Goal: Task Accomplishment & Management: Manage account settings

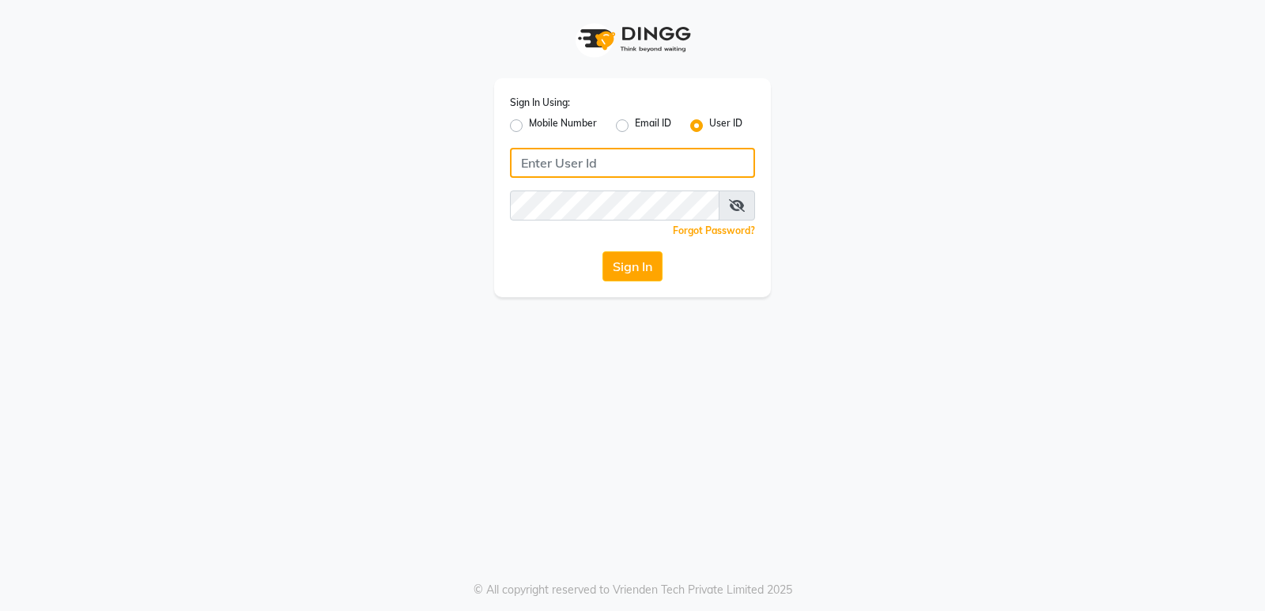
type input "stylishcut"
drag, startPoint x: 0, startPoint y: 0, endPoint x: 646, endPoint y: 261, distance: 696.9
click at [646, 261] on button "Sign In" at bounding box center [633, 267] width 60 height 30
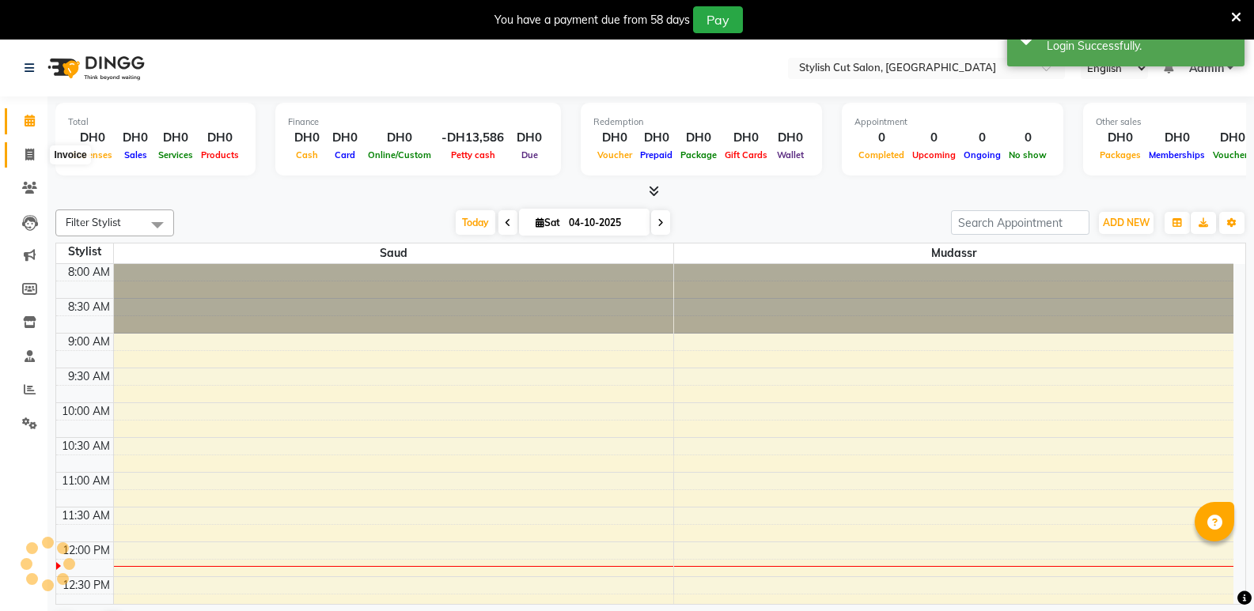
click at [29, 149] on icon at bounding box center [29, 155] width 9 height 12
select select "service"
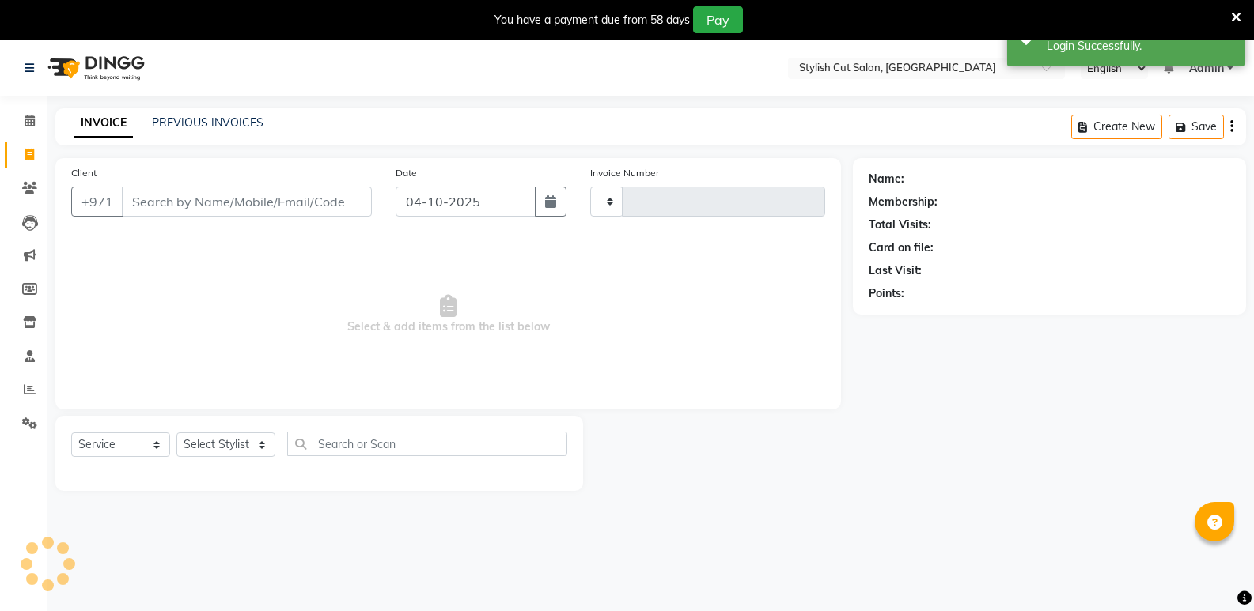
type input "0775"
select select "8604"
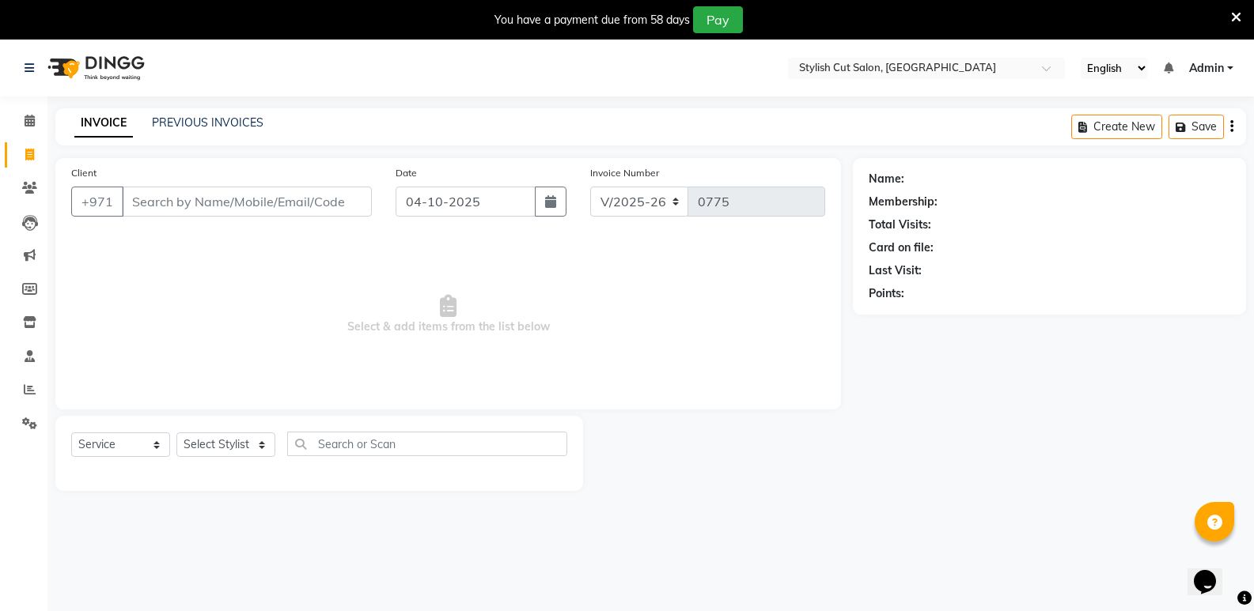
click at [205, 199] on input "Client" at bounding box center [247, 202] width 250 height 30
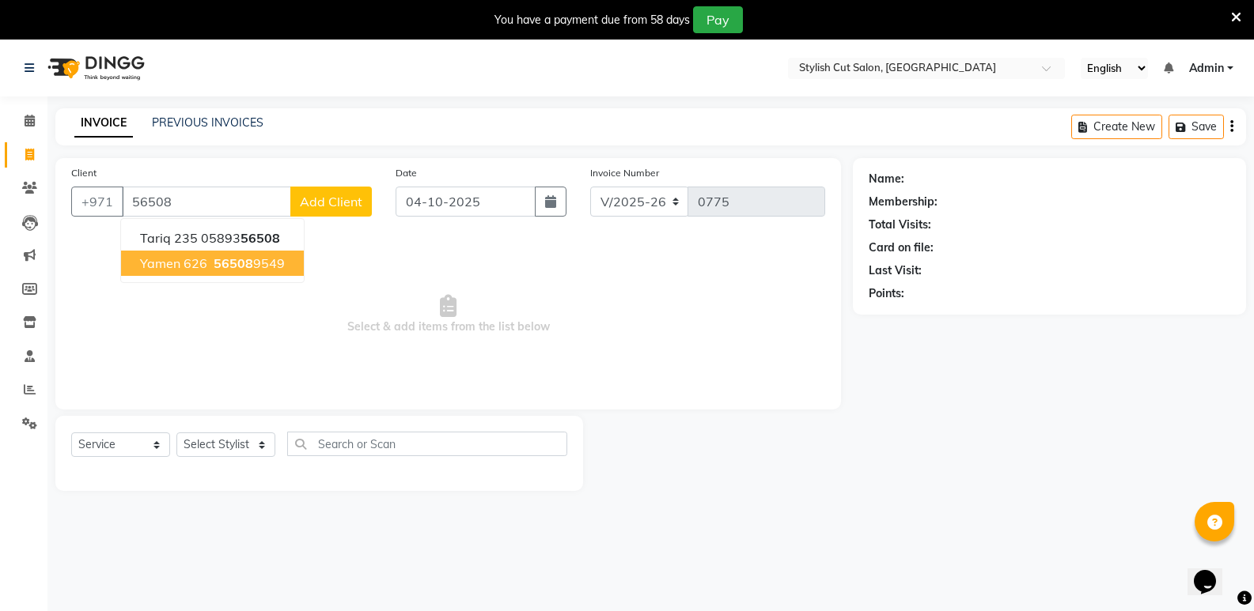
click at [197, 268] on span "yamen 626" at bounding box center [173, 263] width 67 height 16
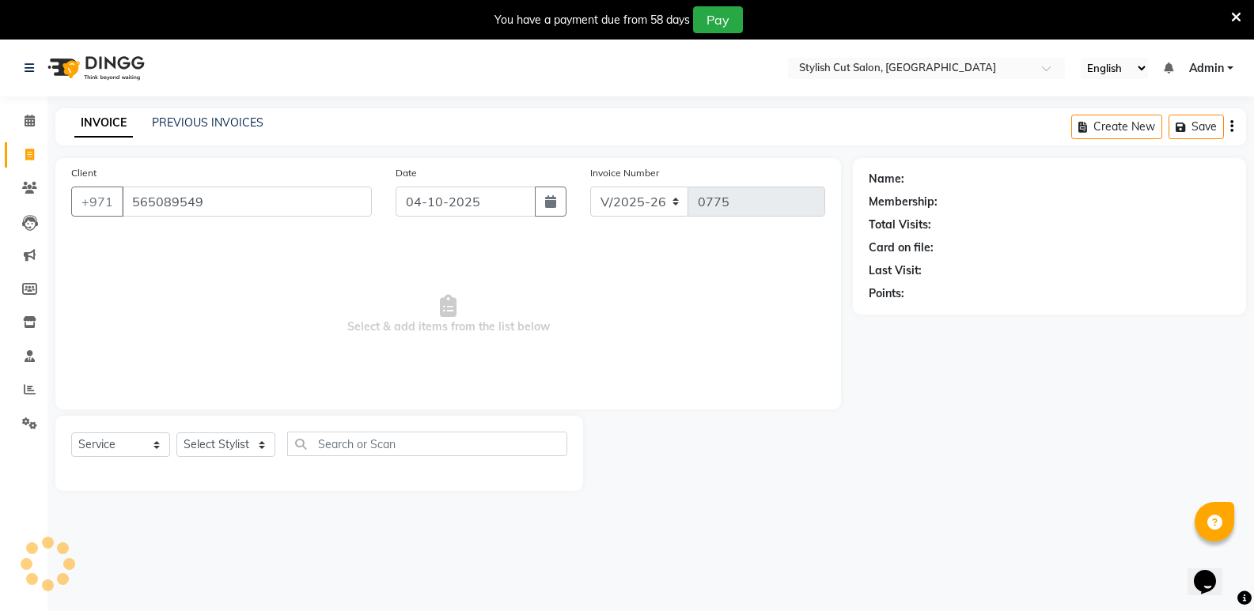
type input "565089549"
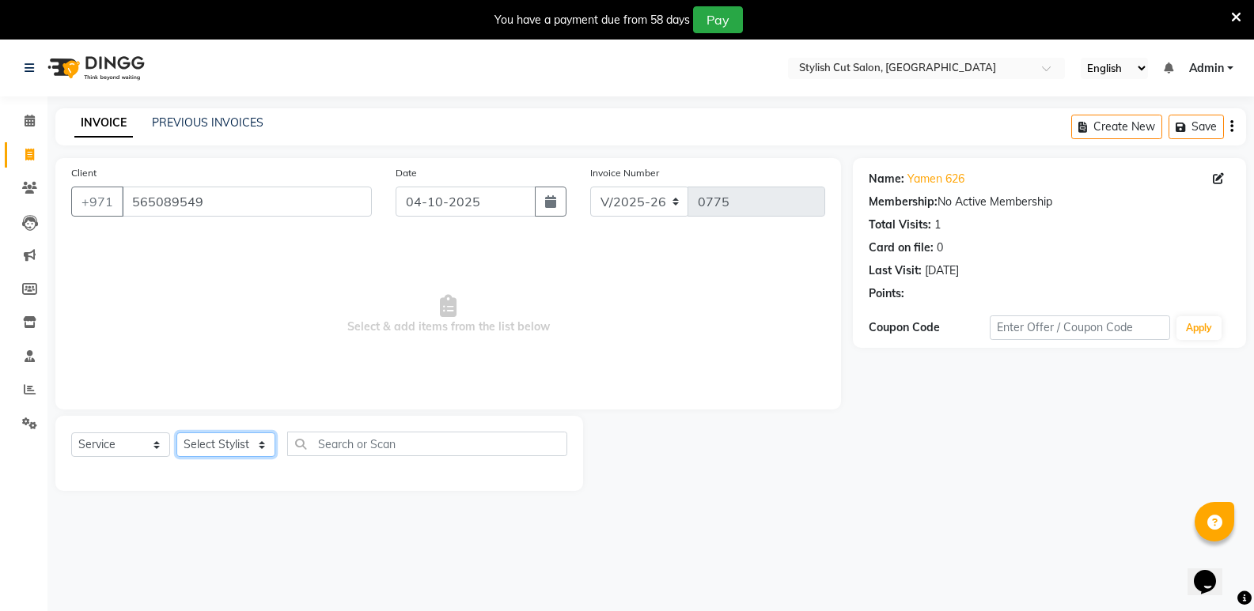
click at [263, 438] on select "Select Stylist mudassr Saud [PERSON_NAME]" at bounding box center [225, 445] width 99 height 25
select select "85849"
click at [176, 433] on select "Select Stylist mudassr Saud [PERSON_NAME]" at bounding box center [225, 445] width 99 height 25
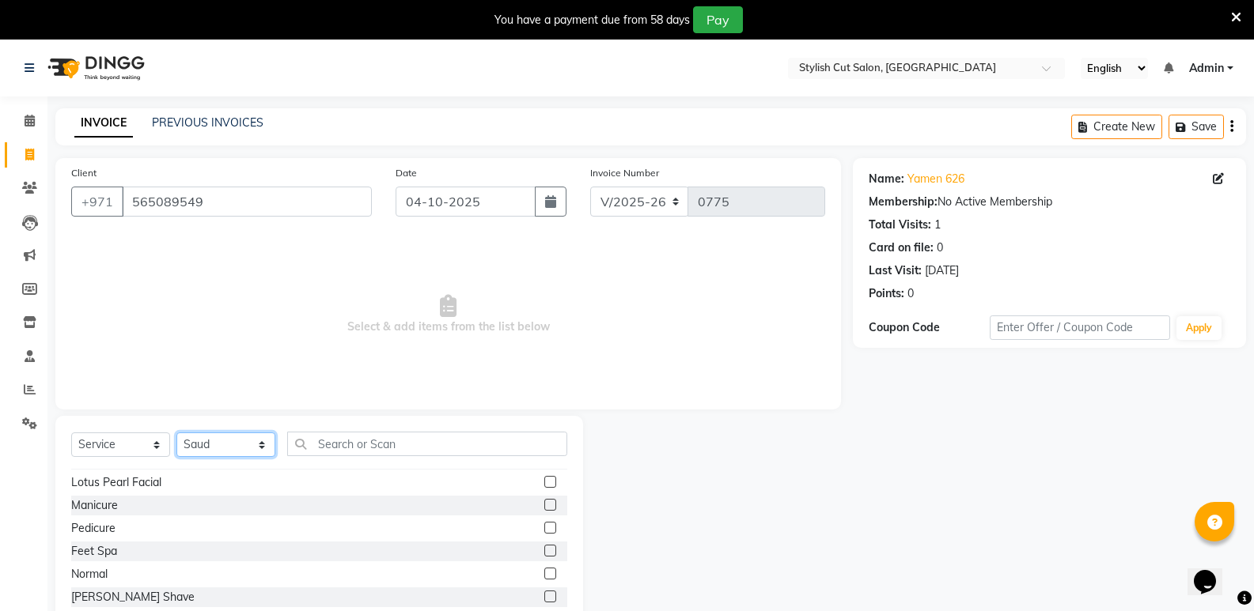
scroll to position [949, 0]
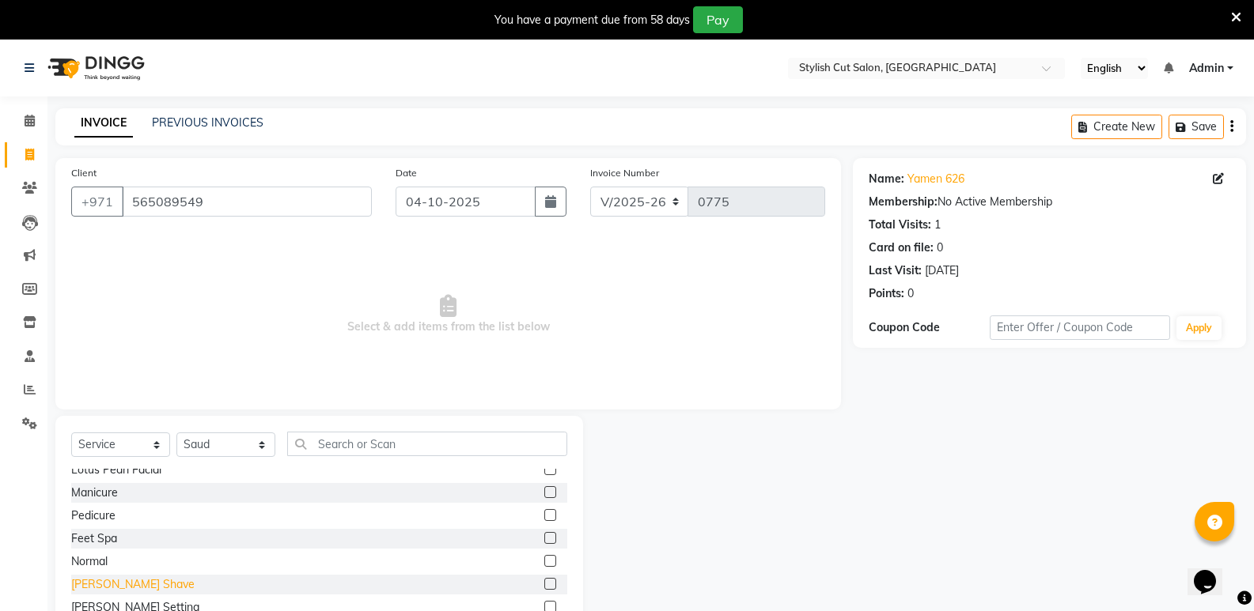
click at [110, 584] on div "[PERSON_NAME] Shave" at bounding box center [132, 585] width 123 height 17
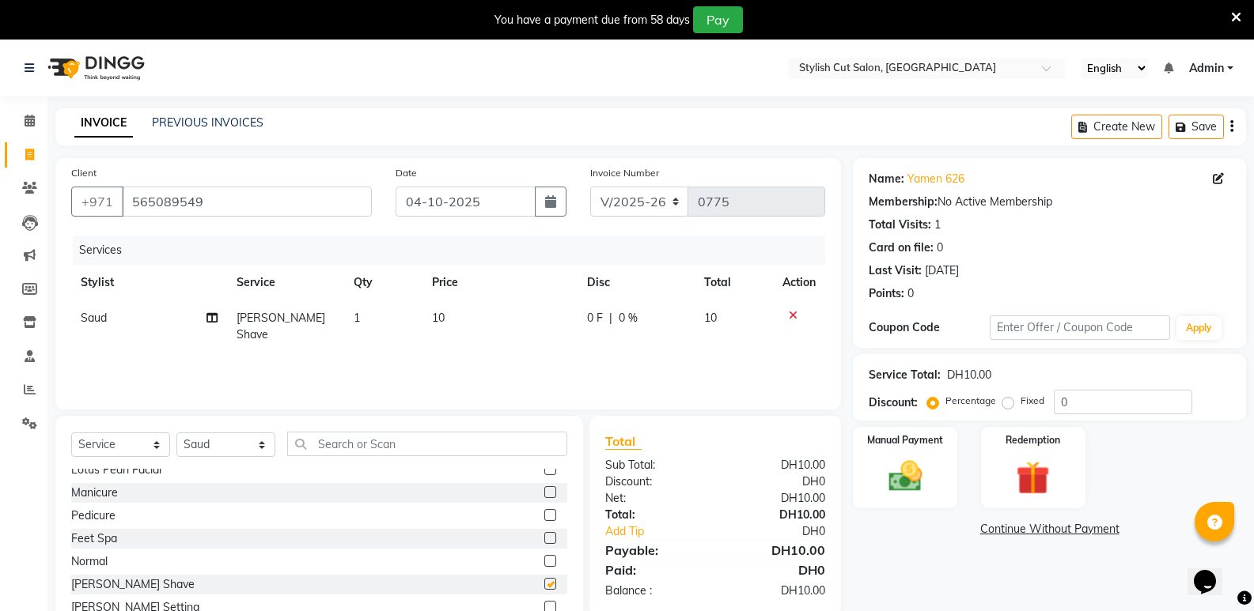
checkbox input "false"
click at [902, 489] on img at bounding box center [904, 476] width 56 height 40
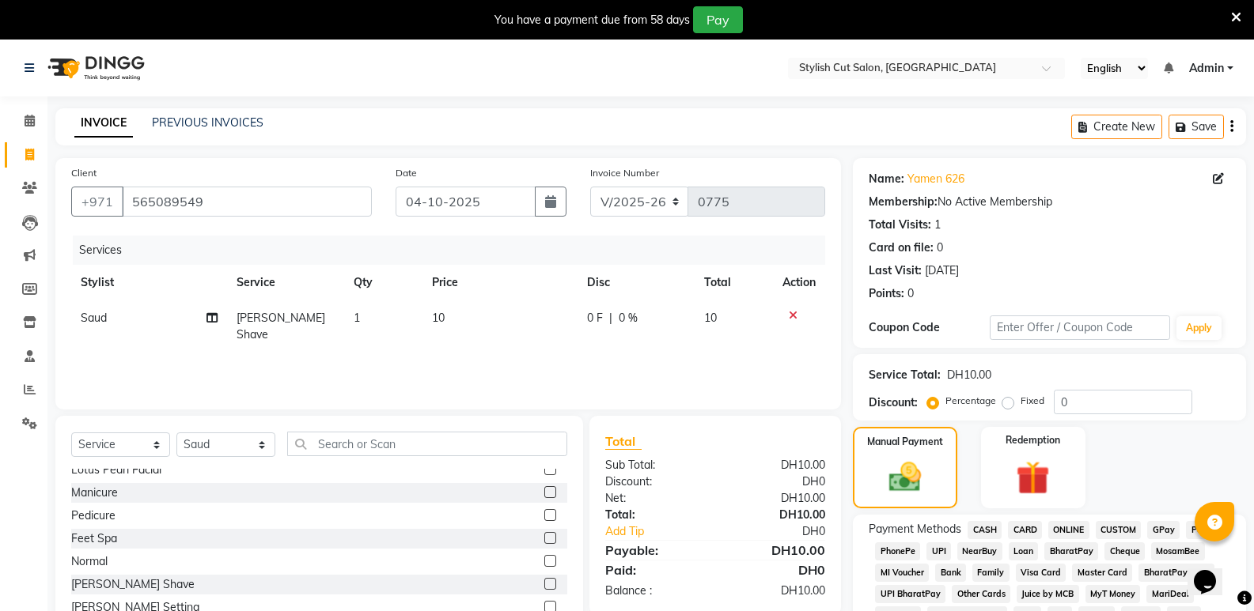
click at [981, 529] on span "CASH" at bounding box center [984, 530] width 34 height 18
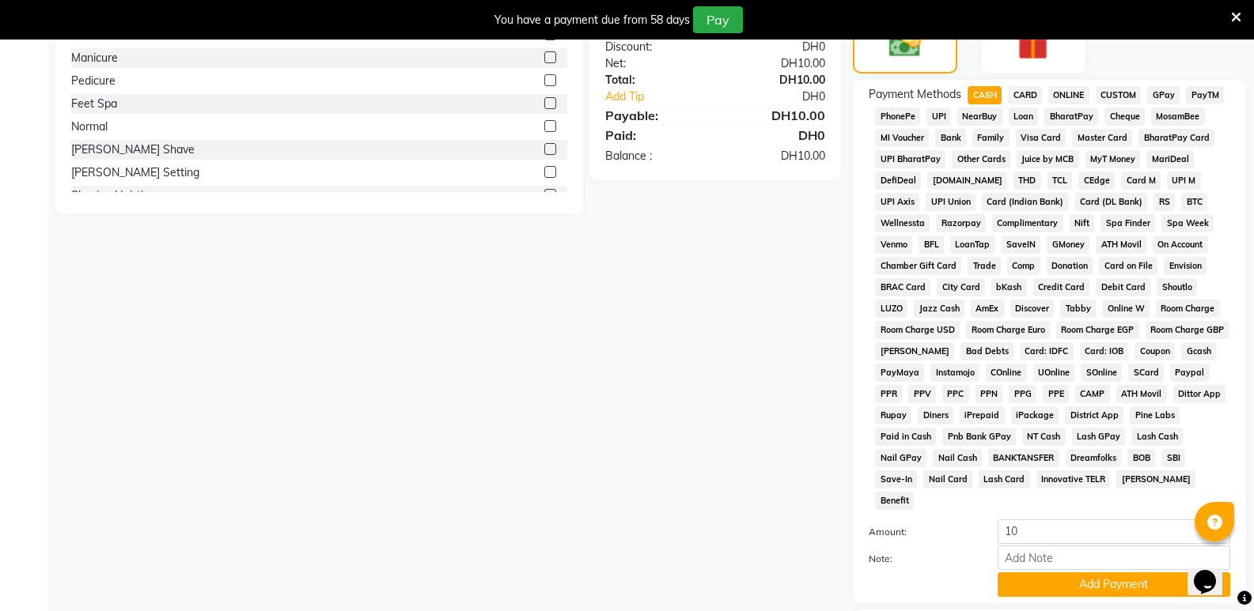
scroll to position [475, 0]
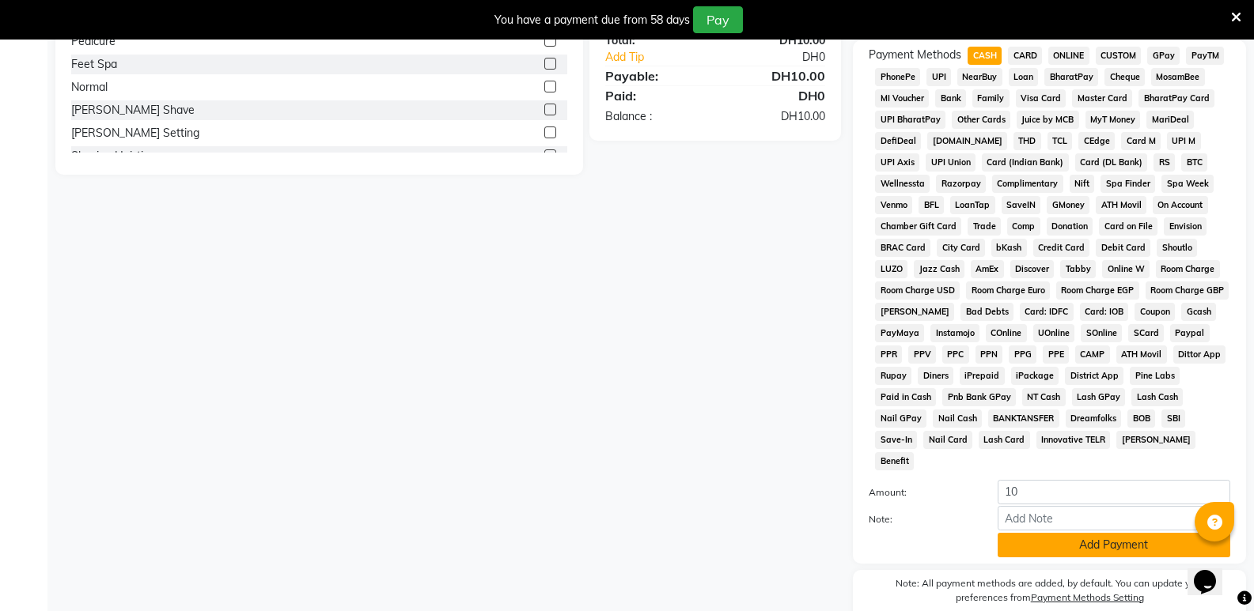
click at [1029, 533] on button "Add Payment" at bounding box center [1113, 545] width 233 height 25
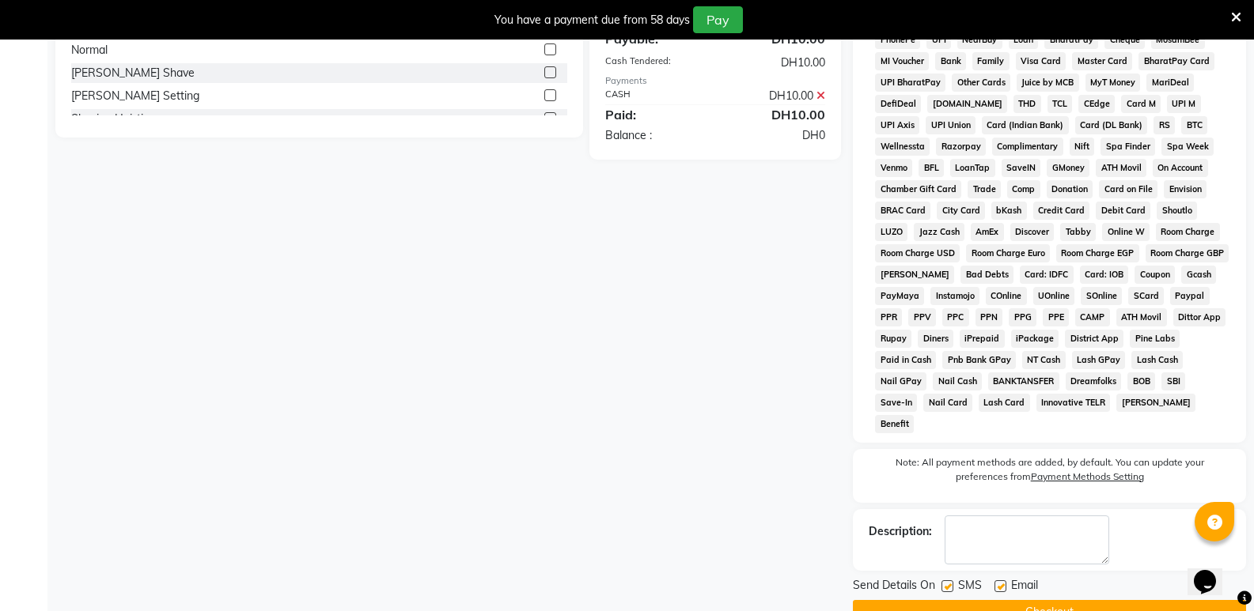
scroll to position [528, 0]
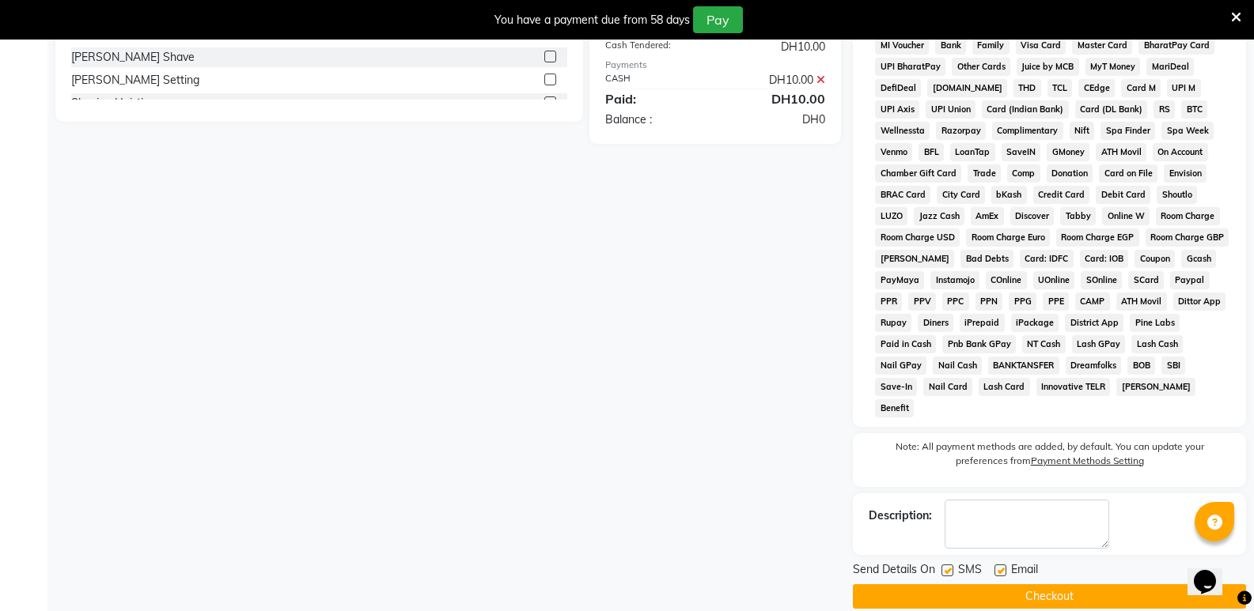
click at [970, 584] on button "Checkout" at bounding box center [1049, 596] width 393 height 25
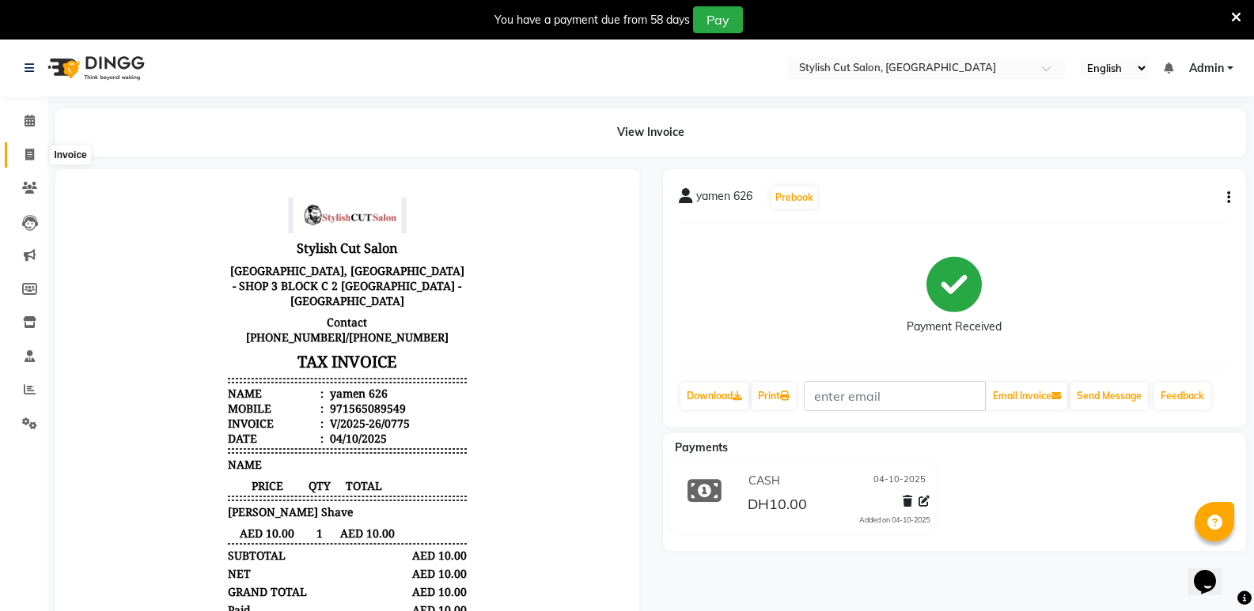
click at [32, 156] on icon at bounding box center [29, 155] width 9 height 12
select select "service"
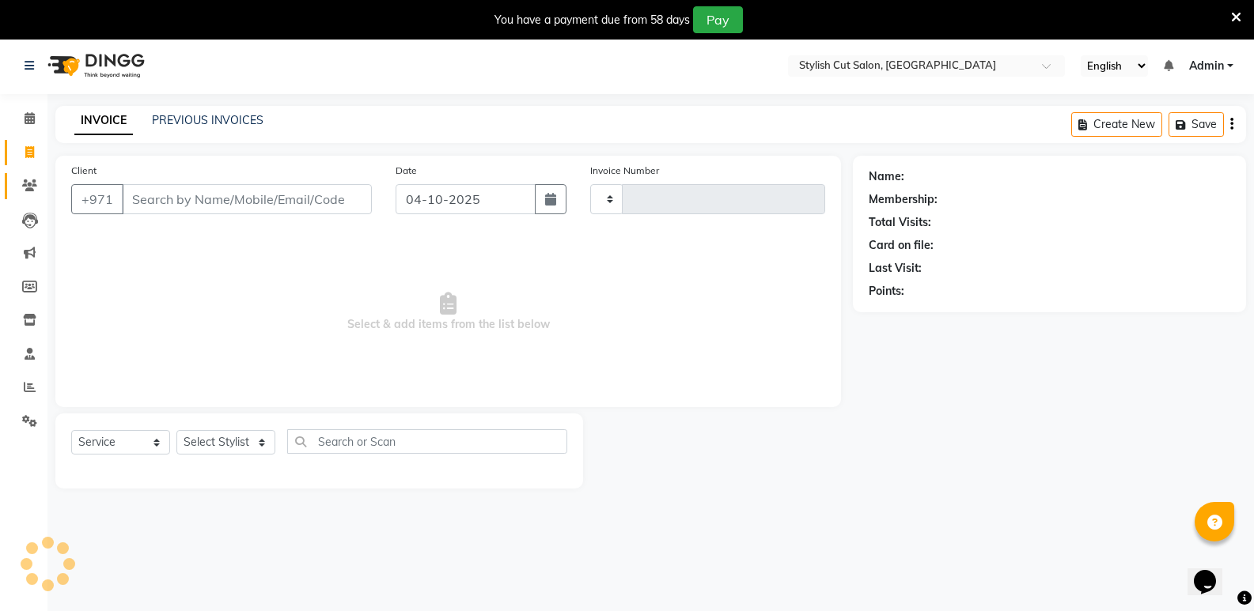
scroll to position [40, 0]
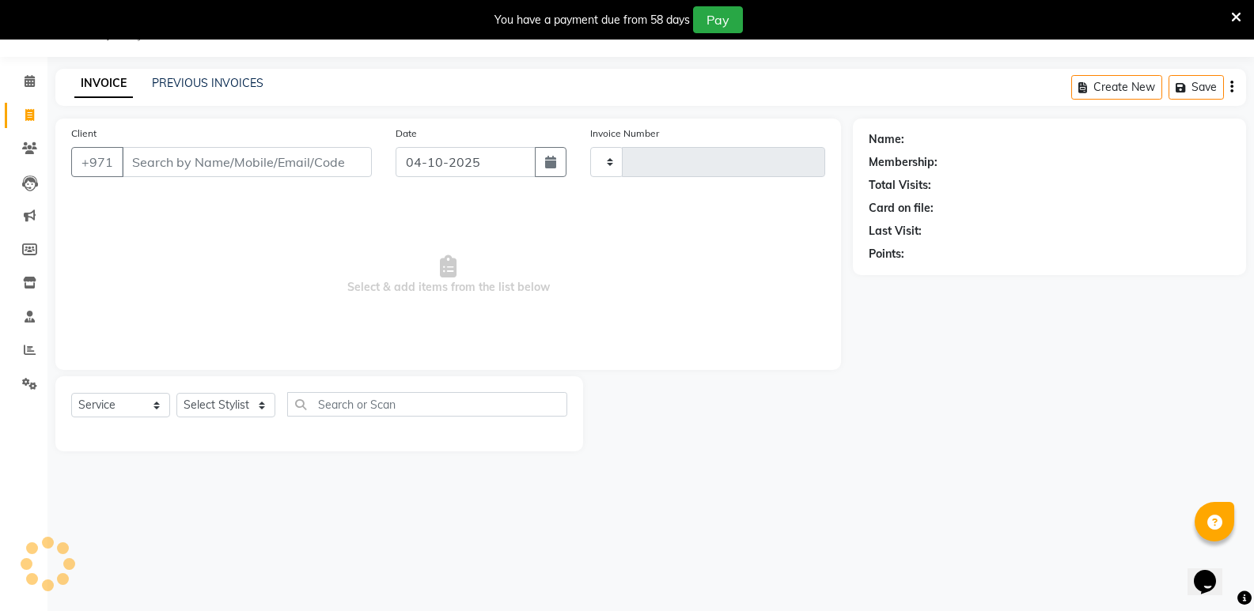
type input "0776"
select select "8604"
click at [150, 165] on input "Client" at bounding box center [247, 162] width 250 height 30
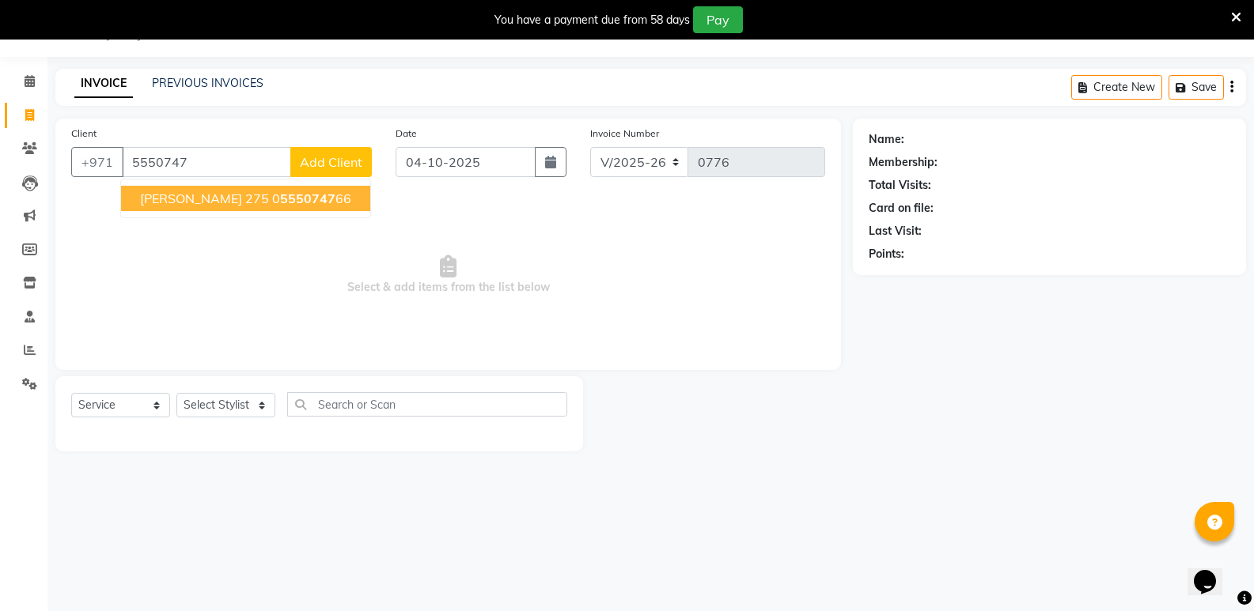
click at [272, 199] on ngb-highlight "0 5550747 66" at bounding box center [311, 199] width 79 height 16
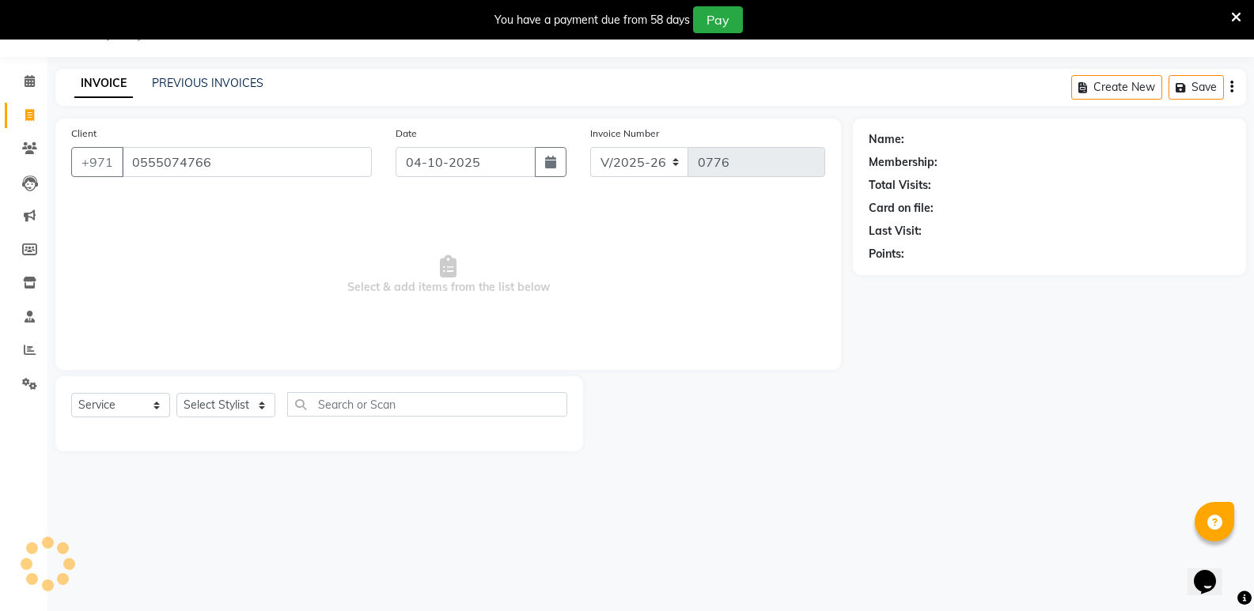
type input "0555074766"
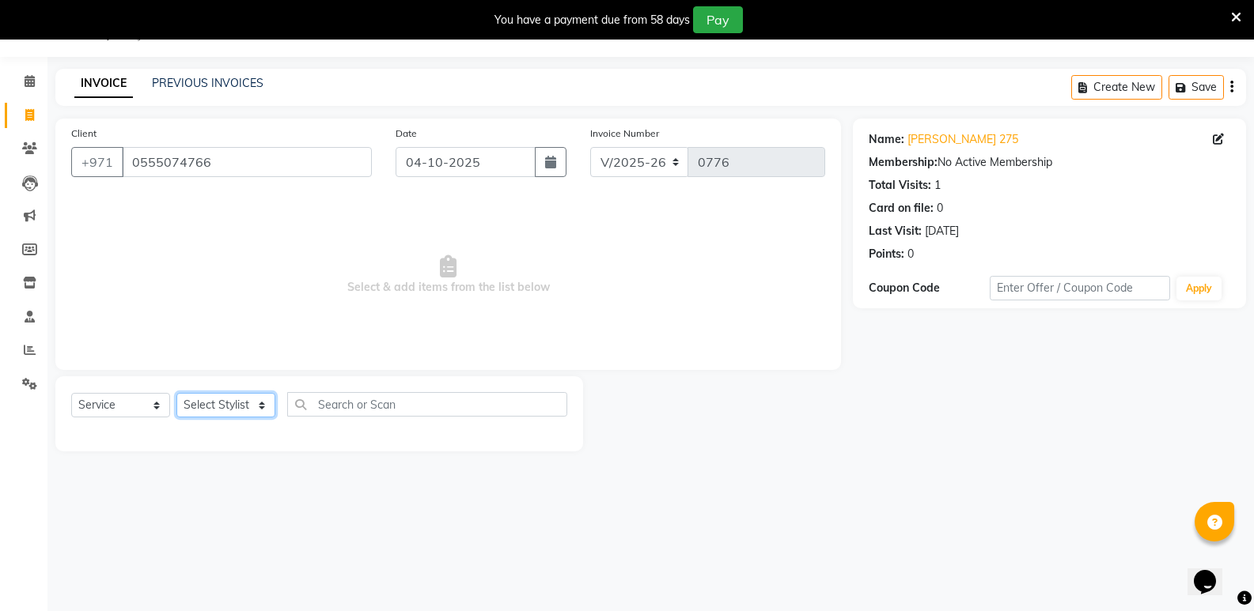
click at [265, 409] on select "Select Stylist mudassr Saud [PERSON_NAME]" at bounding box center [225, 405] width 99 height 25
select select "85849"
click at [176, 393] on select "Select Stylist mudassr Saud [PERSON_NAME]" at bounding box center [225, 405] width 99 height 25
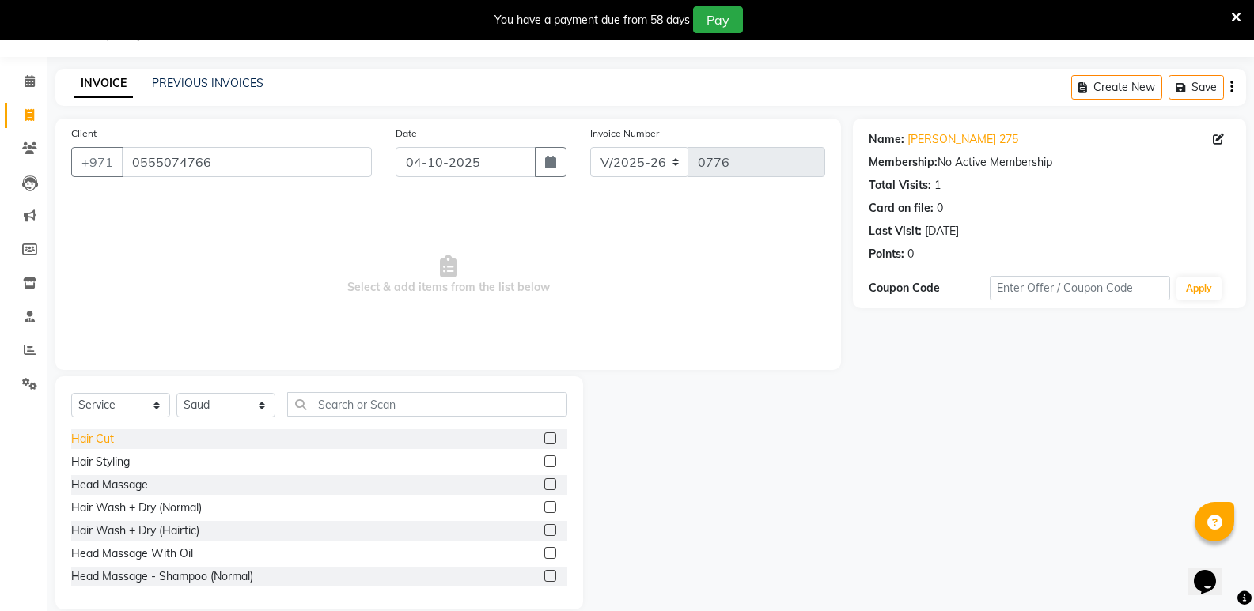
click at [95, 444] on div "Hair Cut" at bounding box center [92, 439] width 43 height 17
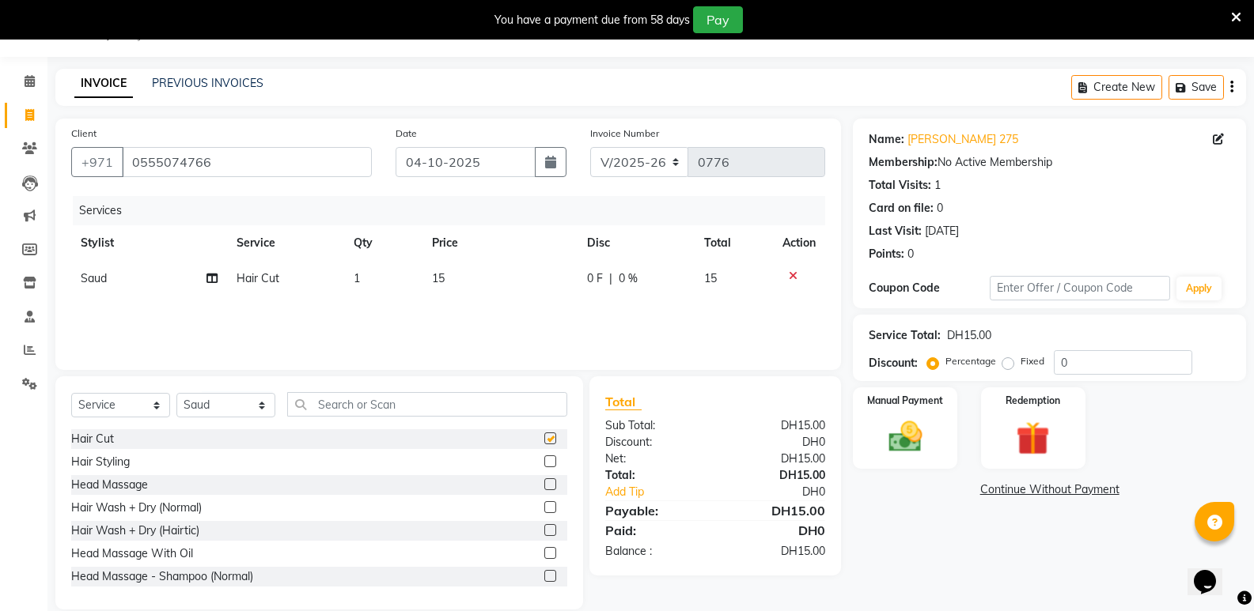
checkbox input "false"
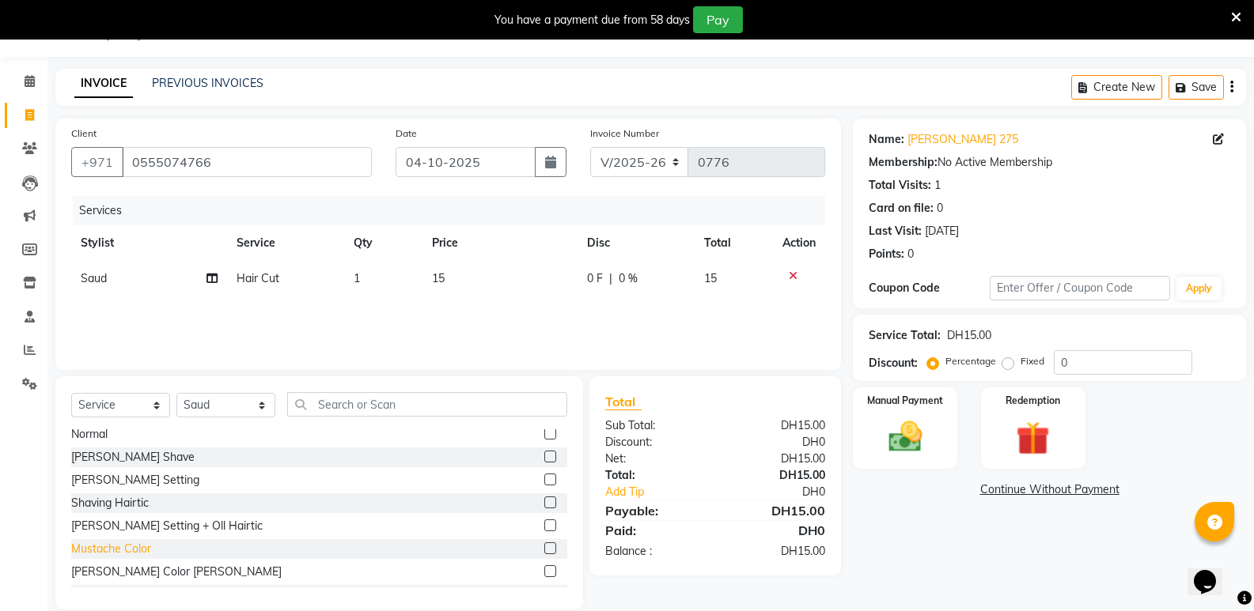
scroll to position [949, 0]
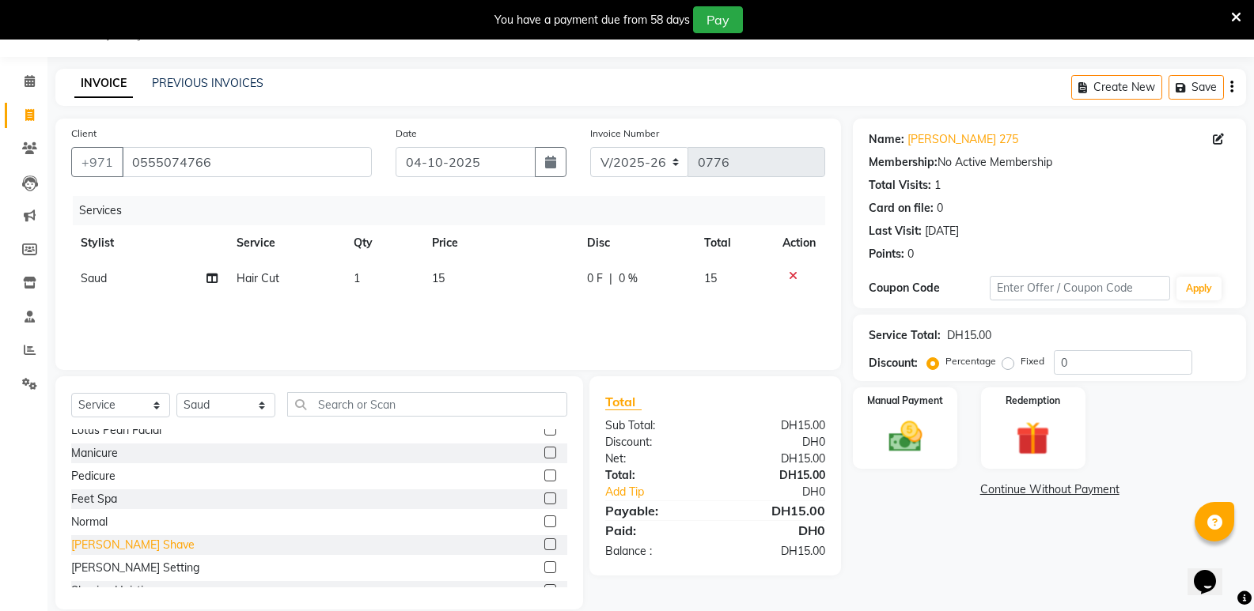
click at [106, 537] on div "[PERSON_NAME] Shave" at bounding box center [132, 545] width 123 height 17
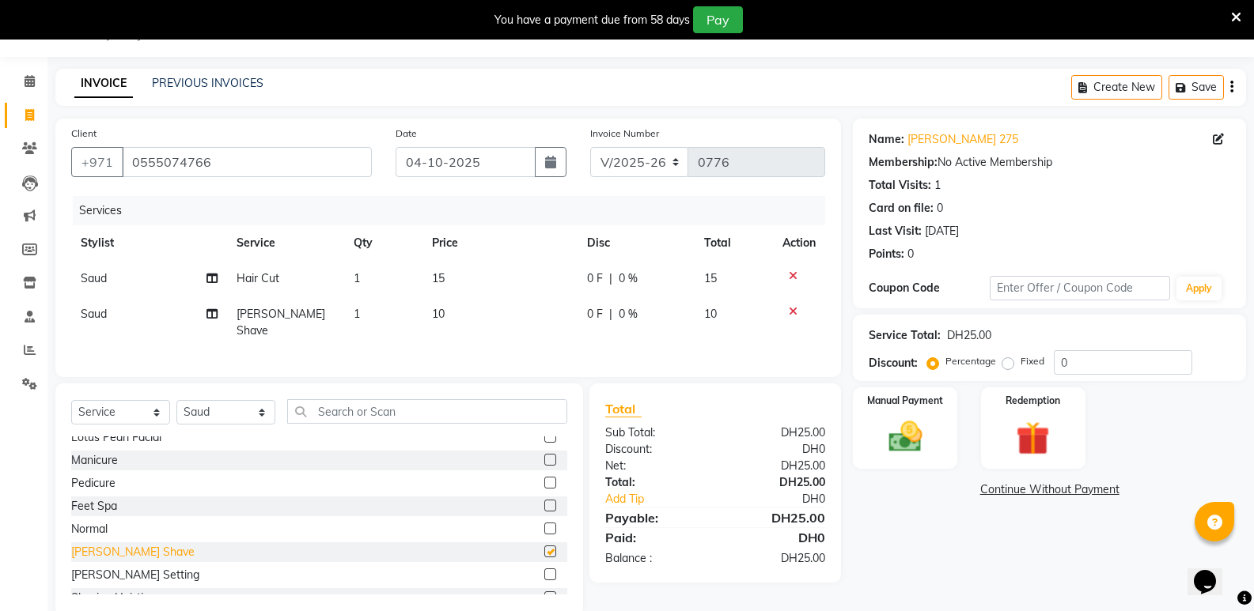
checkbox input "false"
click at [918, 435] on img at bounding box center [904, 437] width 56 height 40
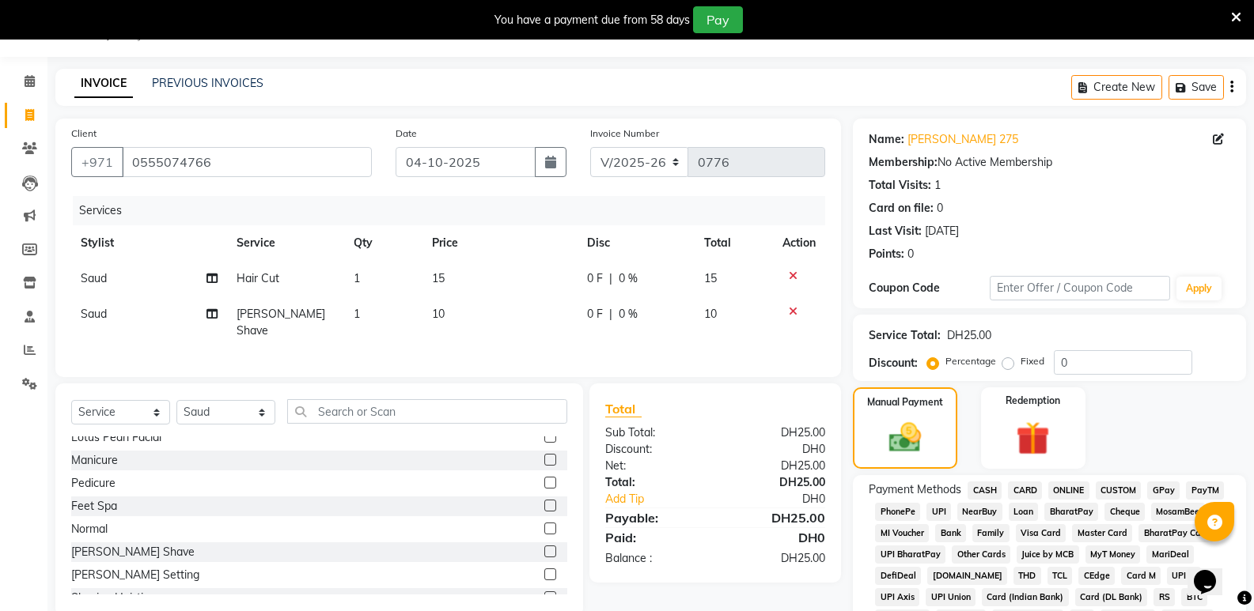
click at [991, 491] on span "CASH" at bounding box center [984, 491] width 34 height 18
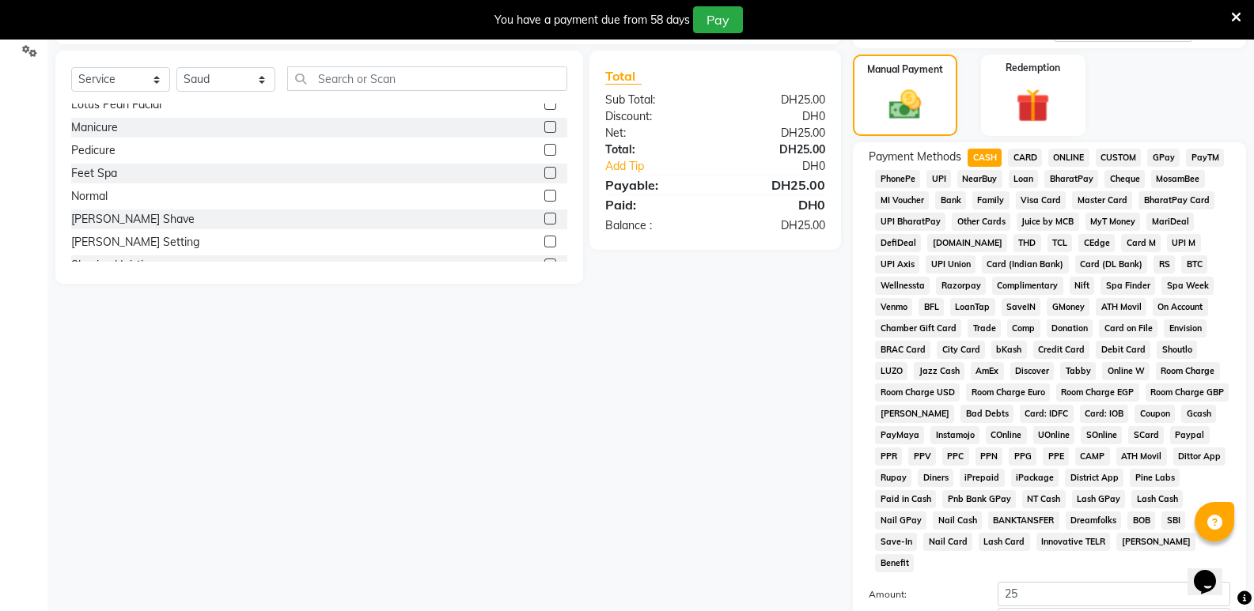
scroll to position [514, 0]
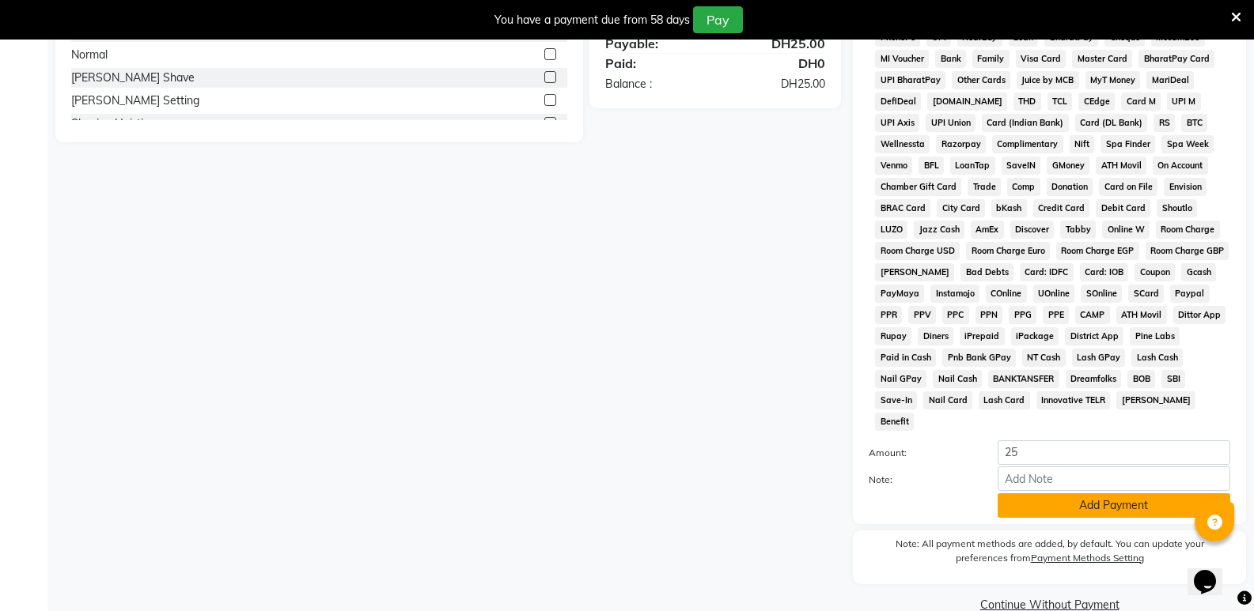
click at [1080, 494] on button "Add Payment" at bounding box center [1113, 506] width 233 height 25
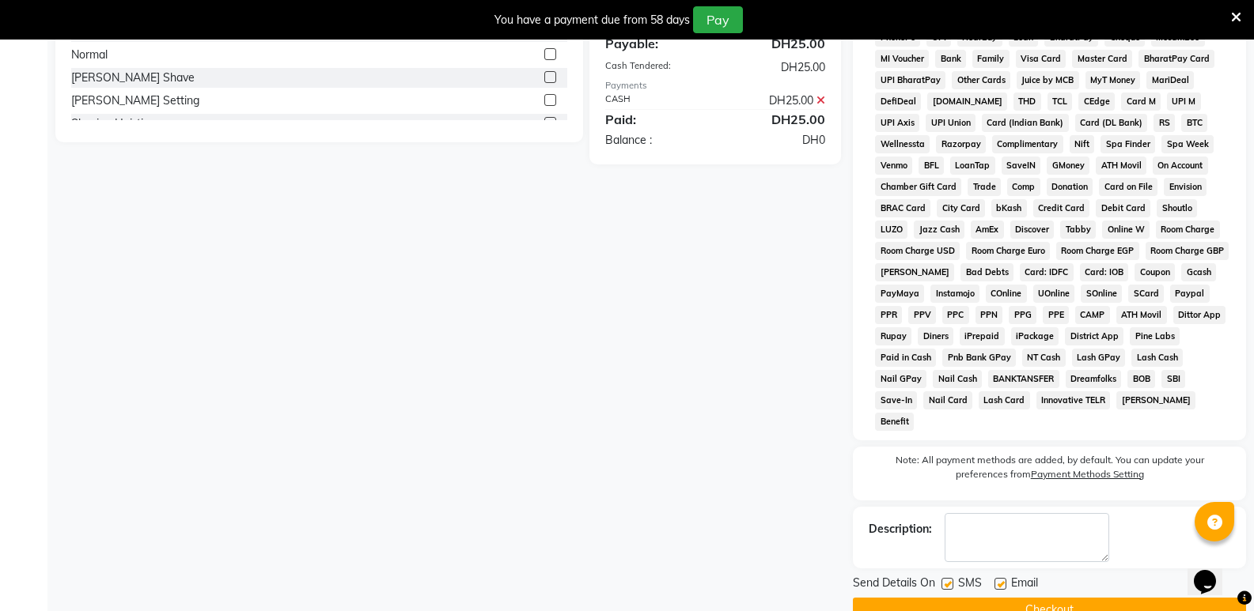
scroll to position [528, 0]
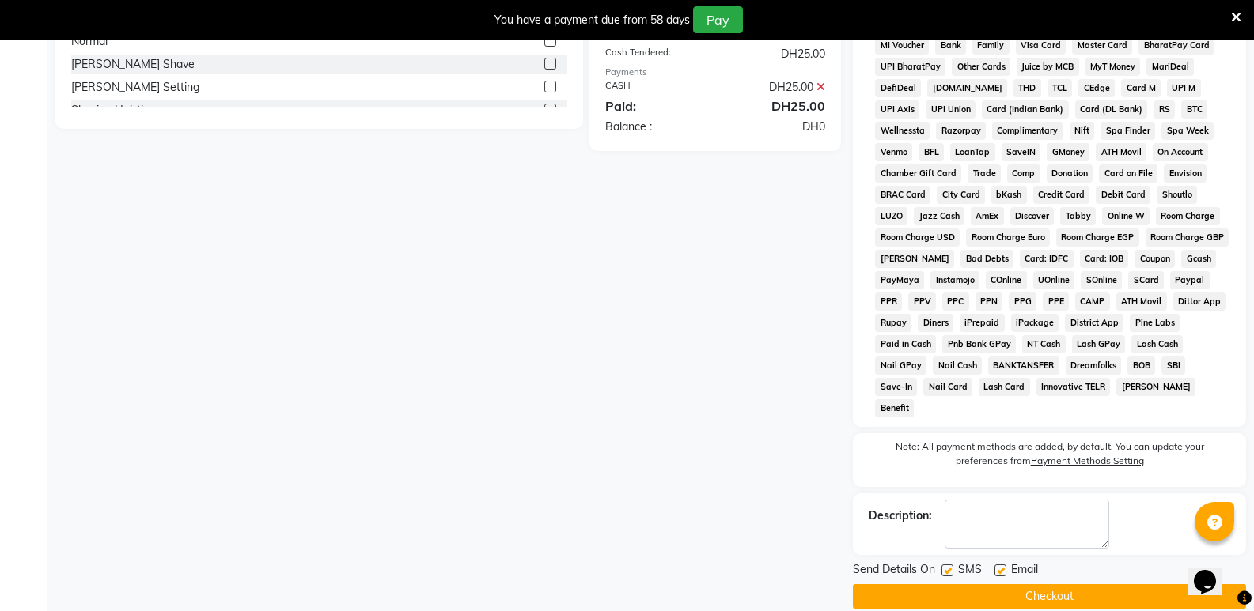
click at [1057, 584] on button "Checkout" at bounding box center [1049, 596] width 393 height 25
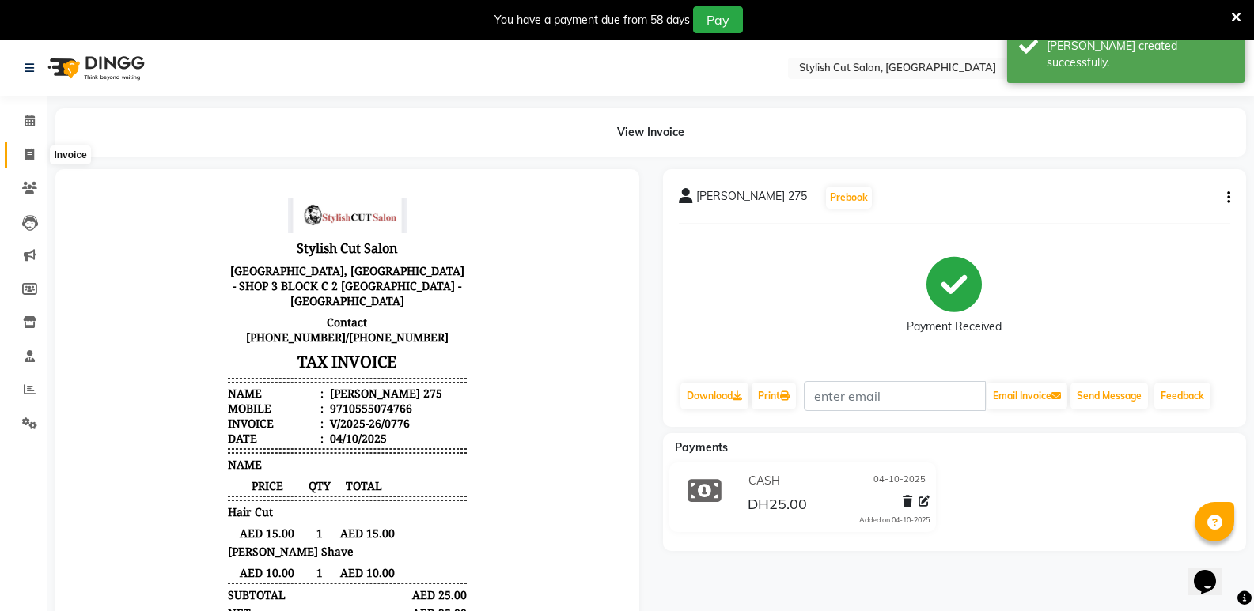
click at [28, 156] on icon at bounding box center [29, 155] width 9 height 12
select select "service"
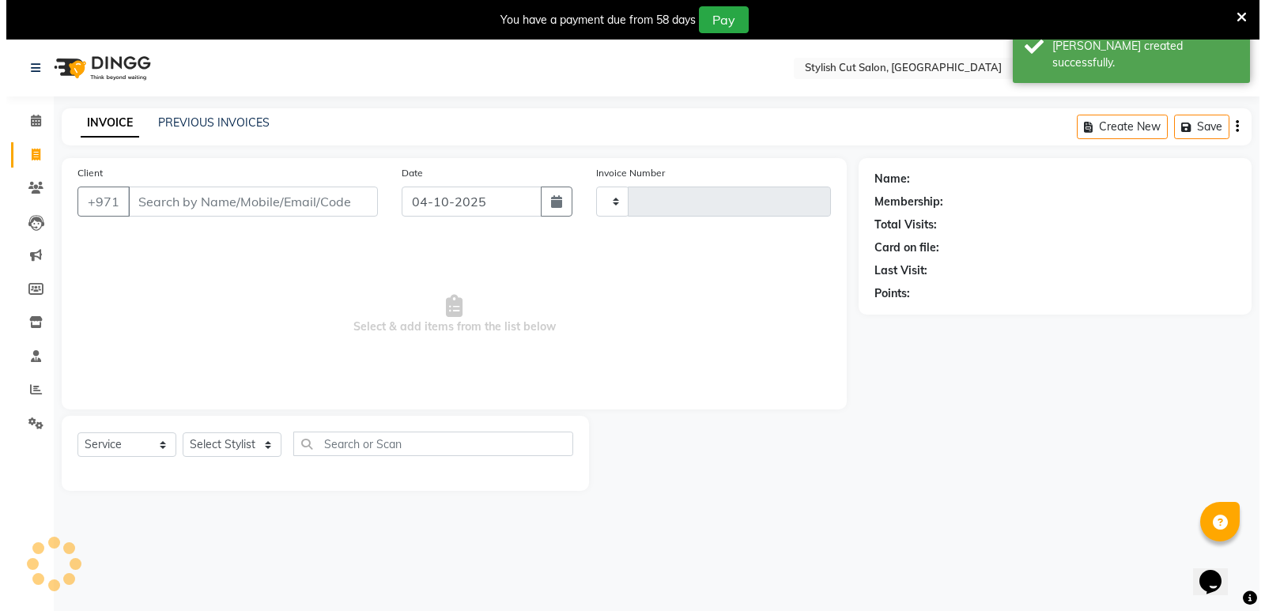
scroll to position [40, 0]
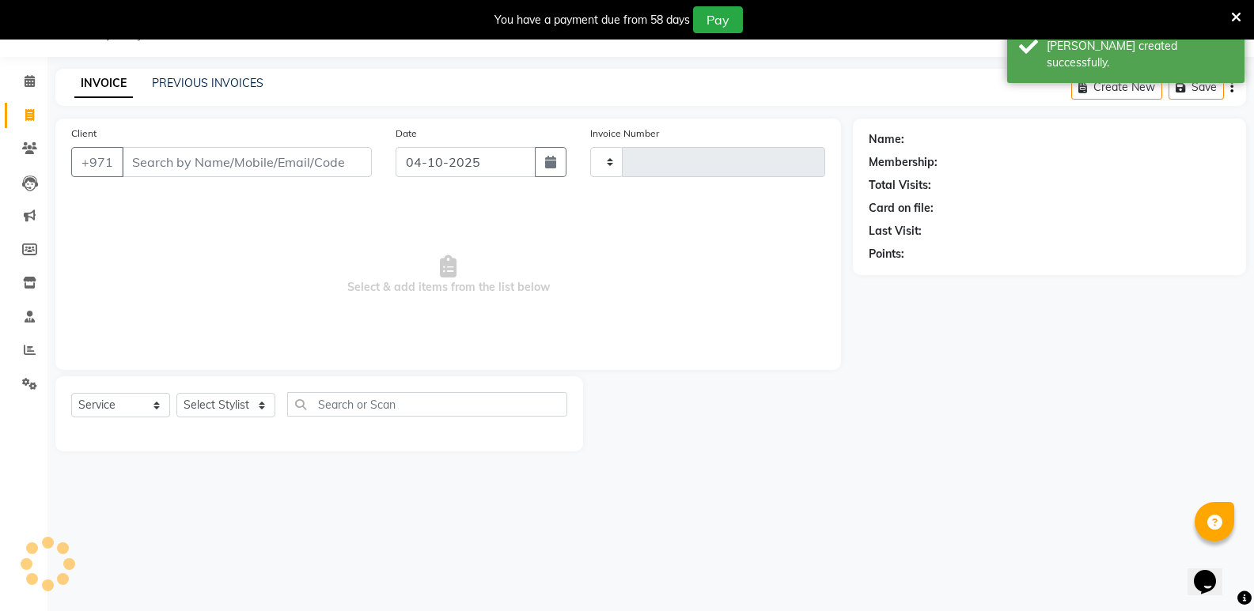
type input "0777"
select select "8604"
click at [176, 165] on input "Client" at bounding box center [247, 162] width 250 height 30
type input "88887666"
click at [341, 168] on span "Add Client" at bounding box center [331, 162] width 62 height 16
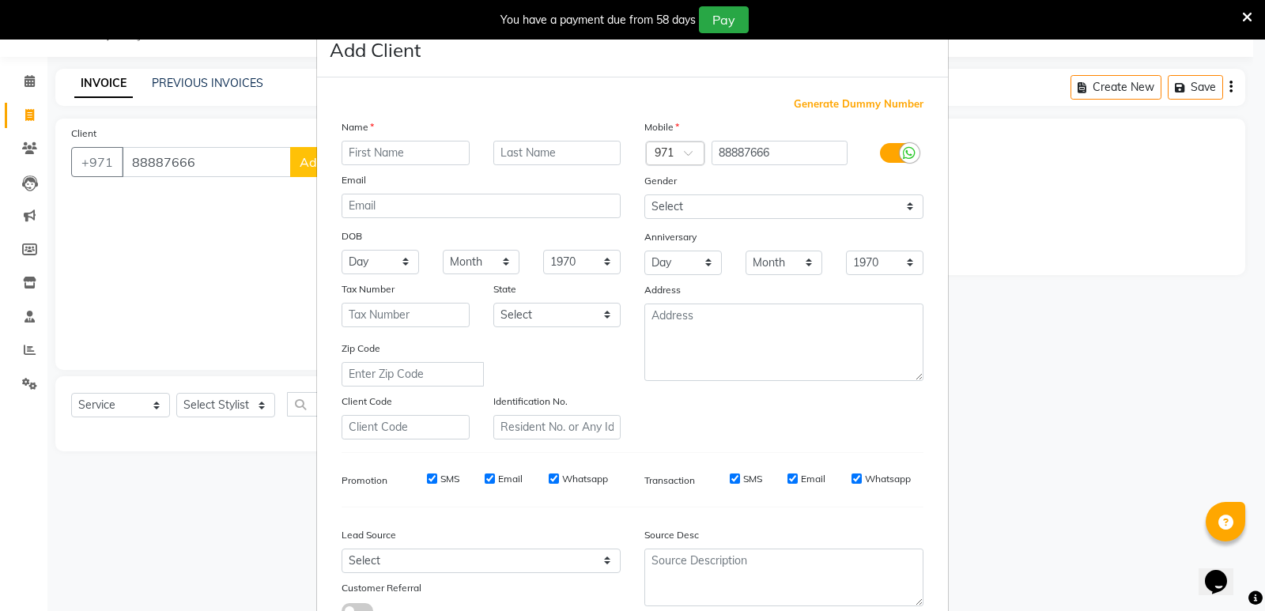
click at [363, 151] on input "text" at bounding box center [406, 153] width 128 height 25
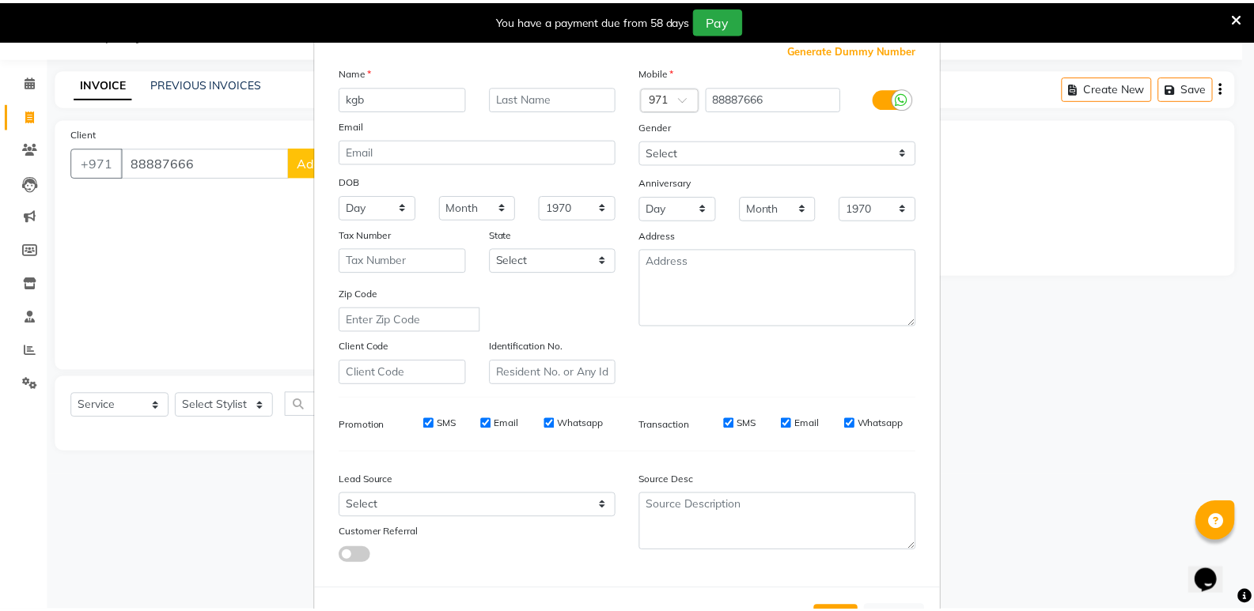
scroll to position [119, 0]
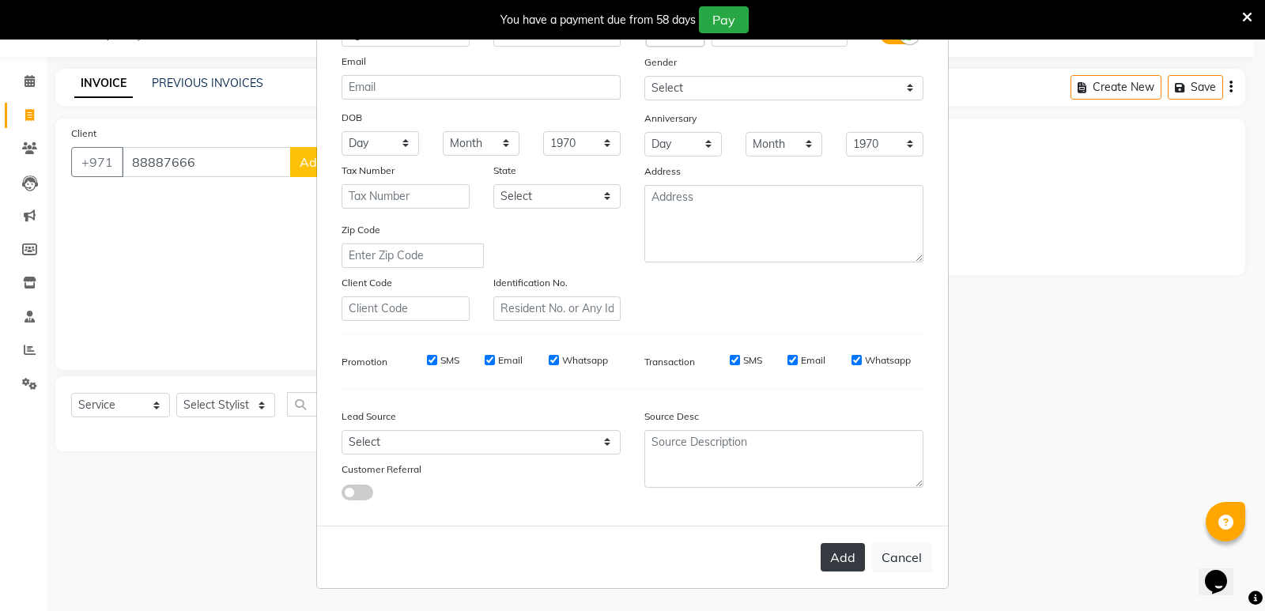
type input "kgb"
click at [852, 554] on button "Add" at bounding box center [843, 557] width 44 height 28
select select
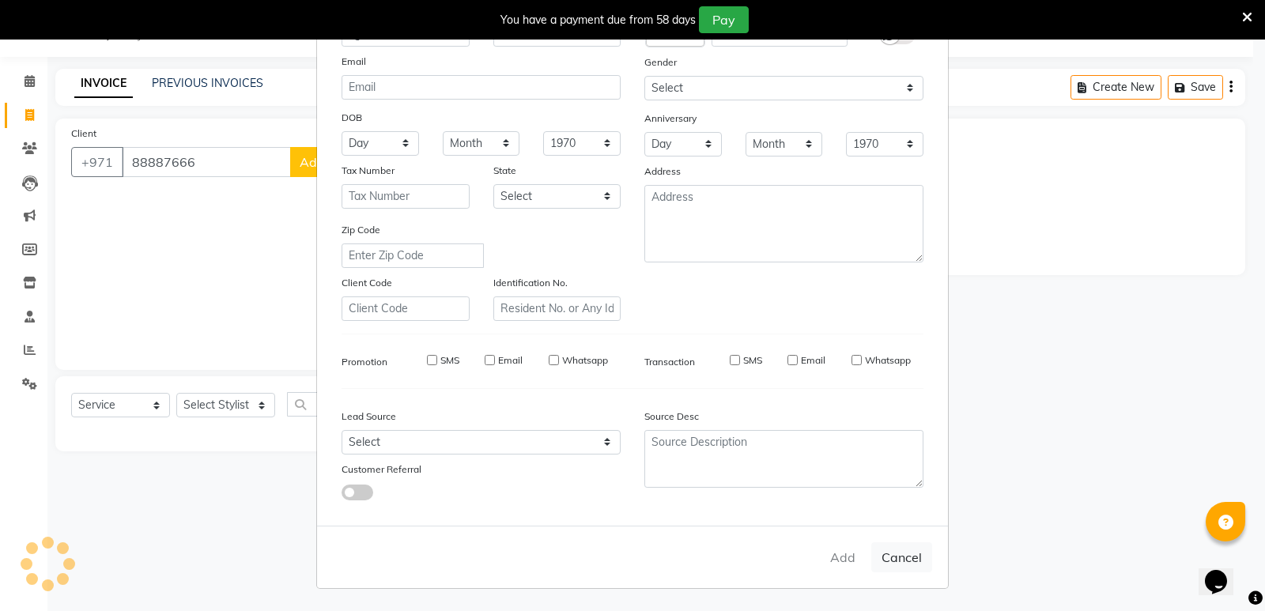
select select
checkbox input "false"
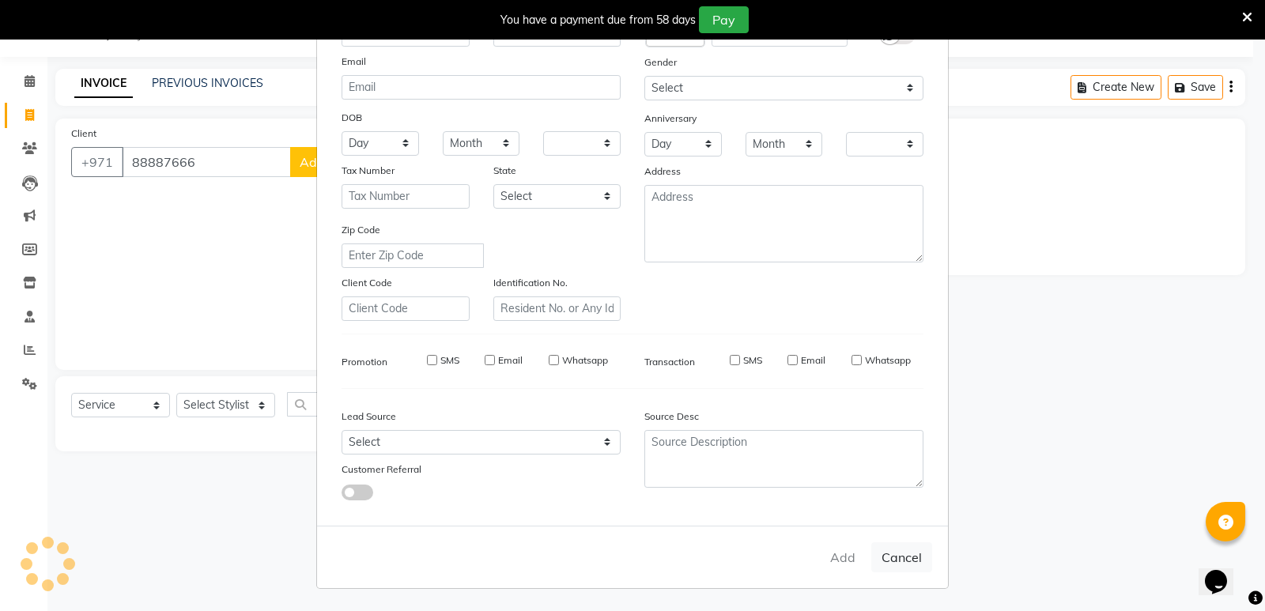
checkbox input "false"
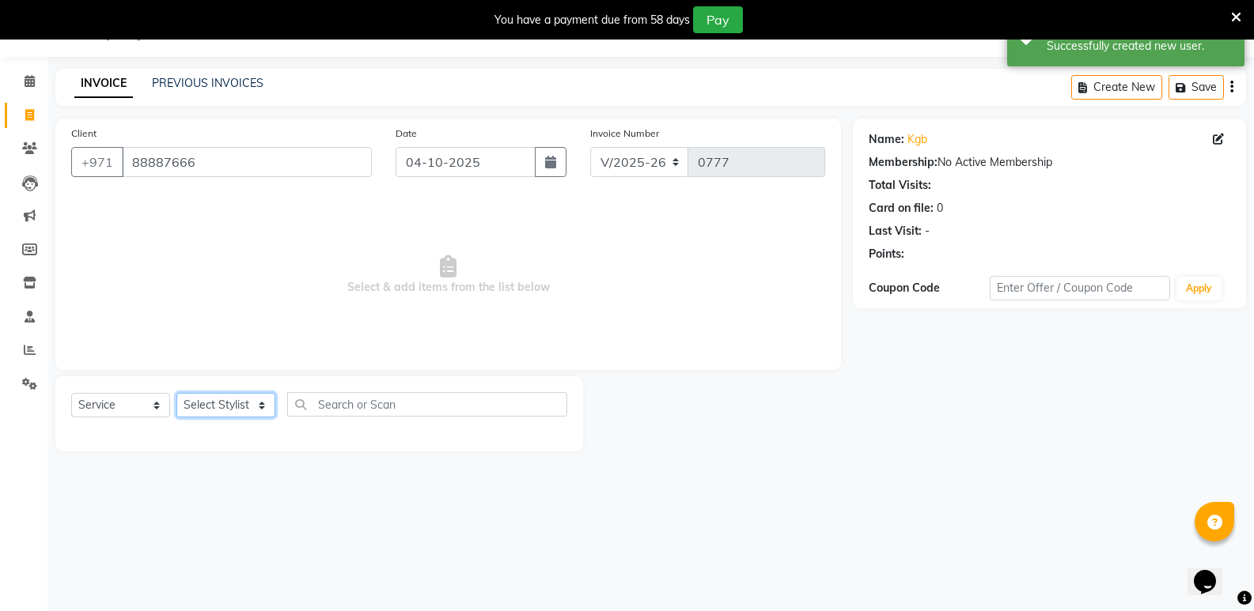
click at [263, 407] on select "Select Stylist mudassr Saud [PERSON_NAME]" at bounding box center [225, 405] width 99 height 25
select select "85849"
click at [176, 393] on select "Select Stylist mudassr Saud [PERSON_NAME]" at bounding box center [225, 405] width 99 height 25
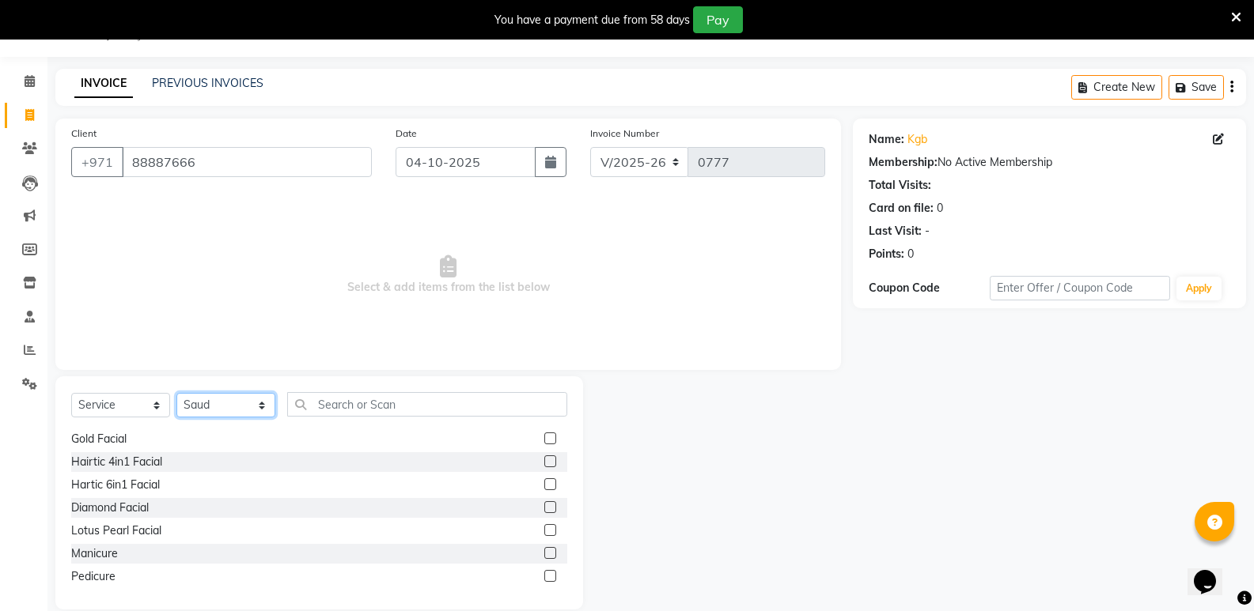
scroll to position [870, 0]
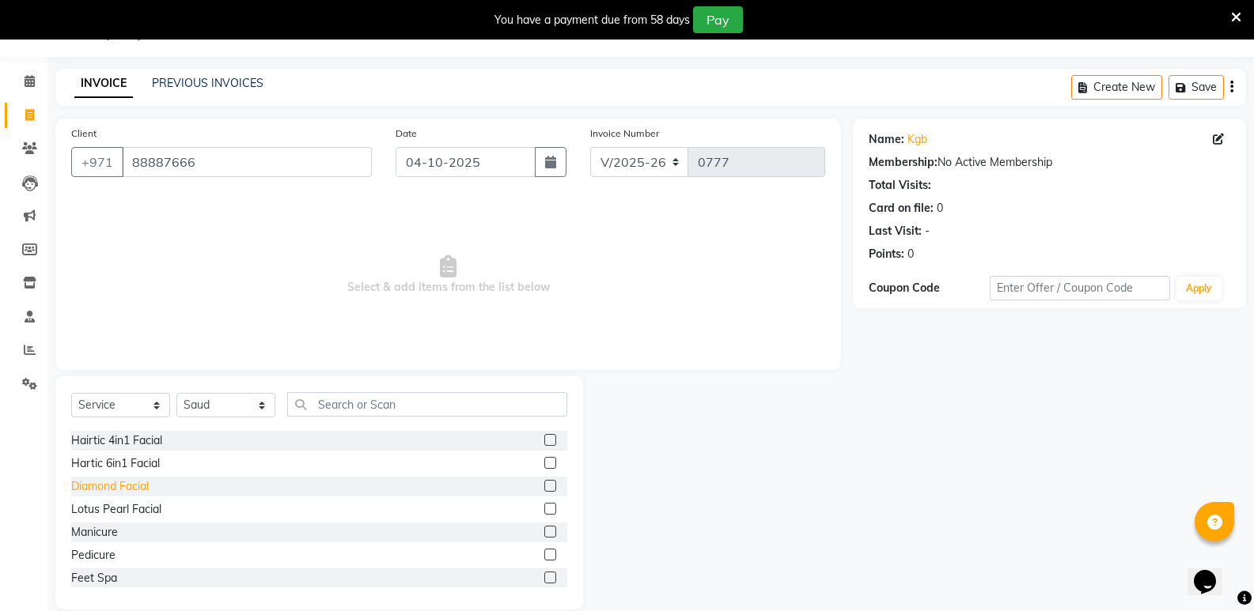
click at [139, 487] on div "Diamond Facial" at bounding box center [110, 487] width 78 height 17
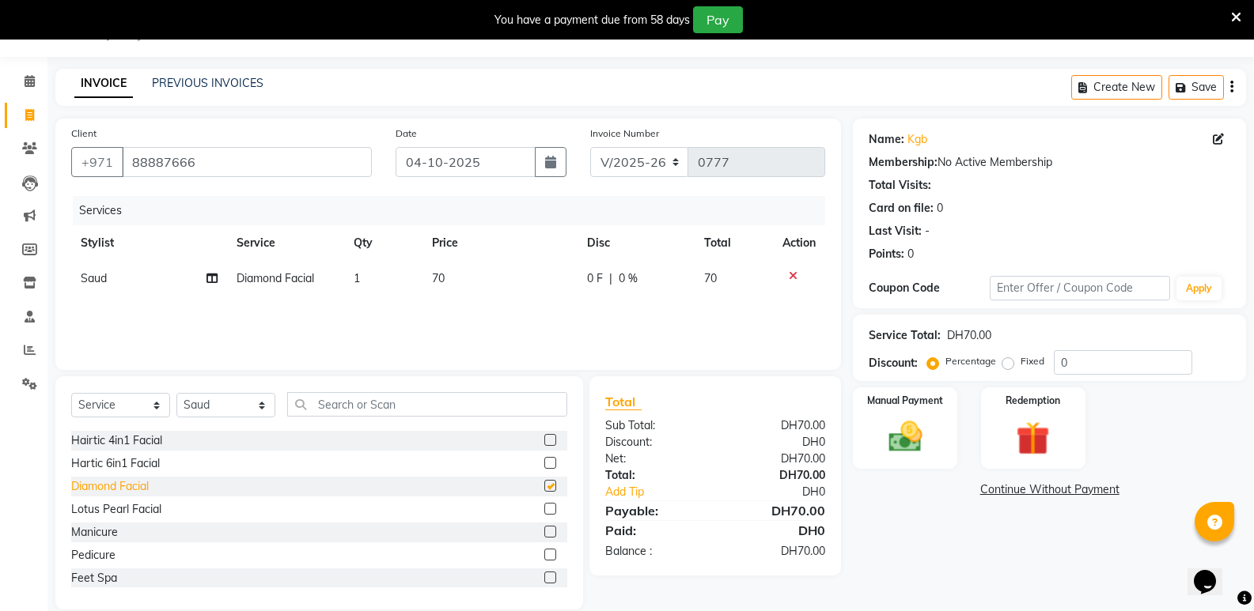
checkbox input "false"
click at [790, 270] on icon at bounding box center [793, 275] width 9 height 11
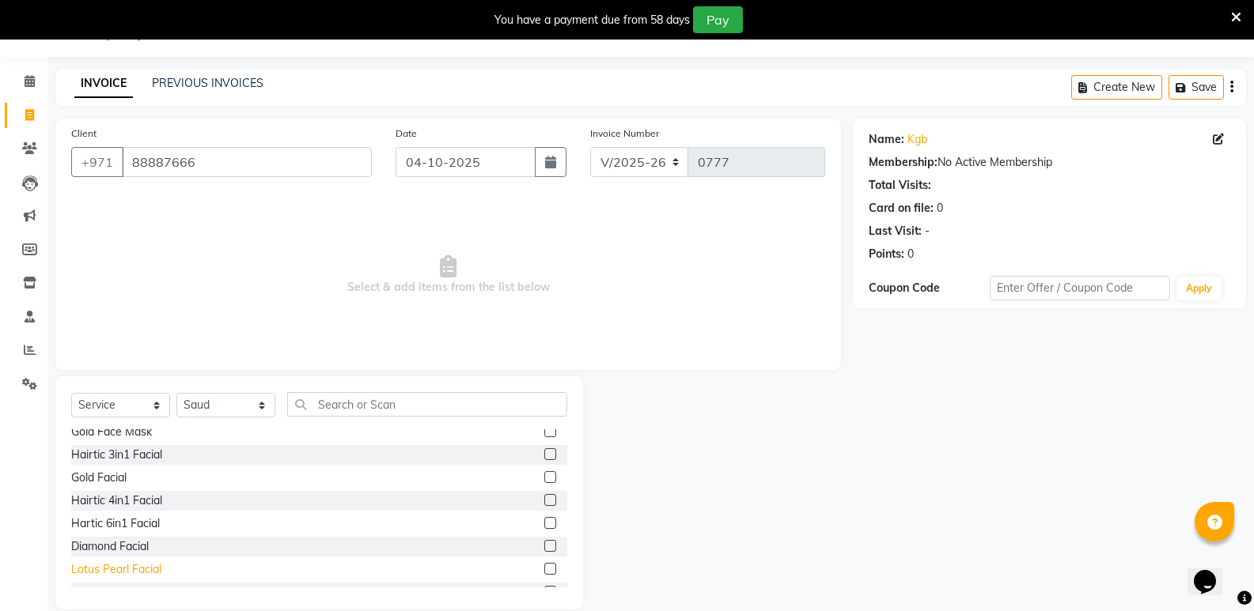
scroll to position [791, 0]
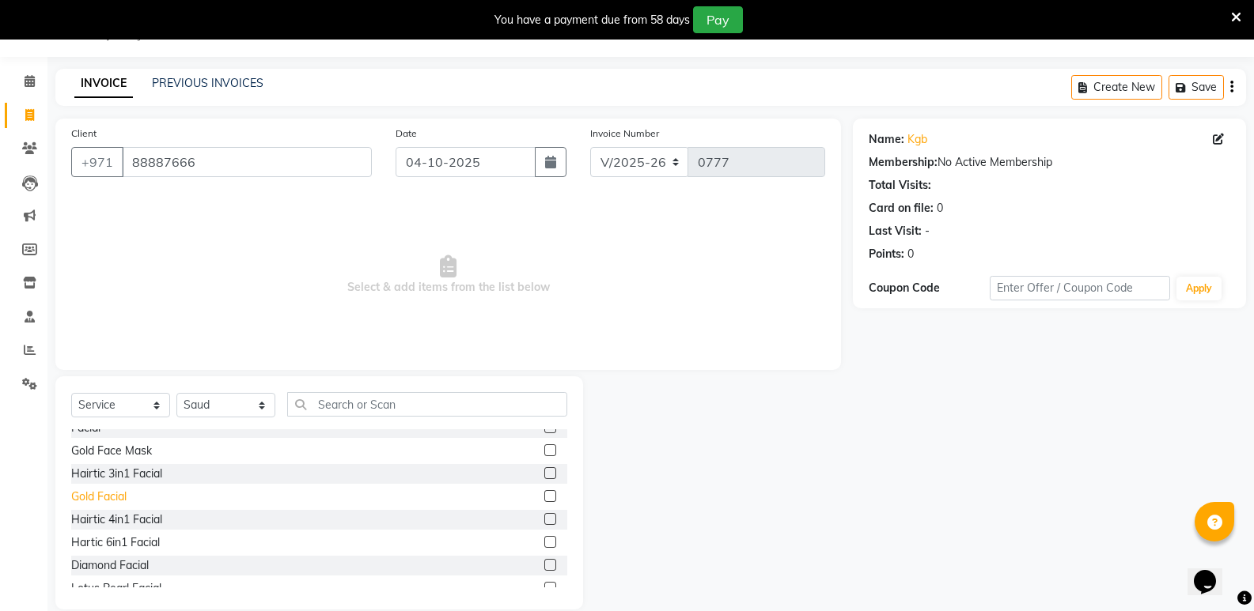
click at [108, 496] on div "Gold Facial" at bounding box center [98, 497] width 55 height 17
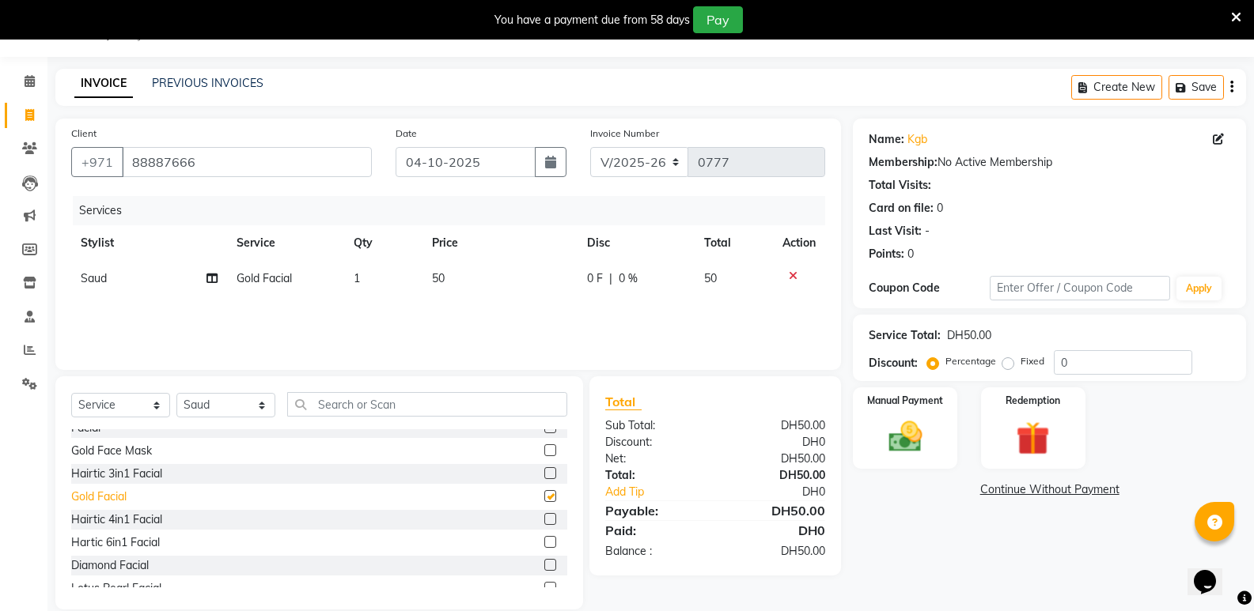
checkbox input "false"
click at [1095, 292] on input "text" at bounding box center [1079, 288] width 180 height 25
type input "fix50"
click at [1194, 286] on button "Apply" at bounding box center [1198, 289] width 45 height 24
radio input "false"
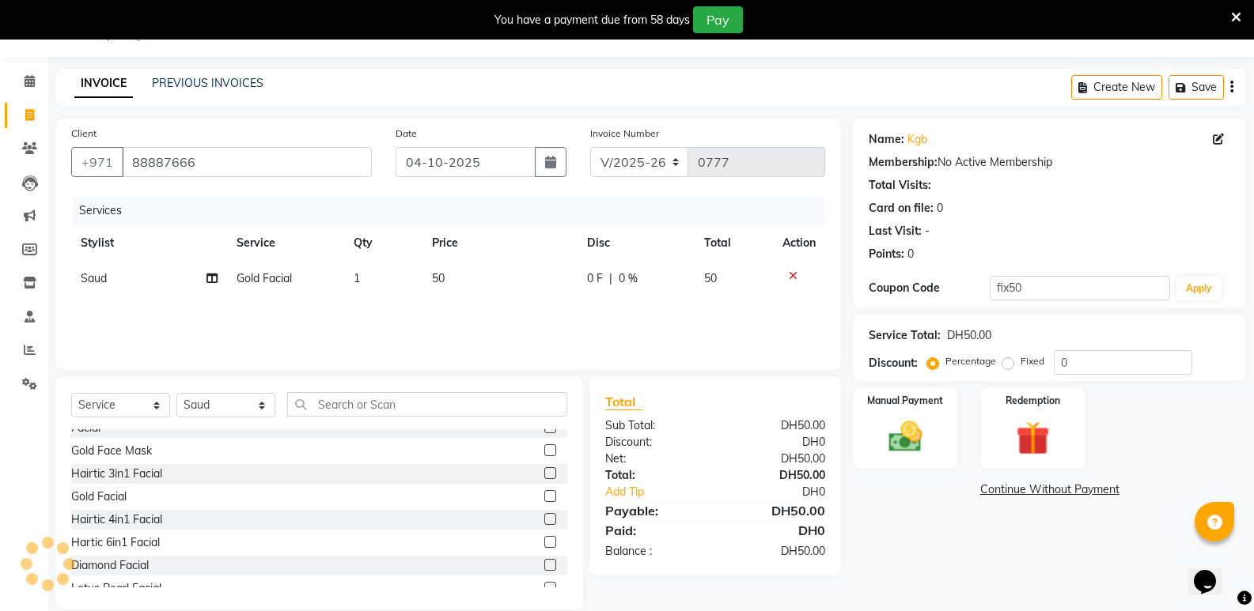
radio input "true"
type input "50"
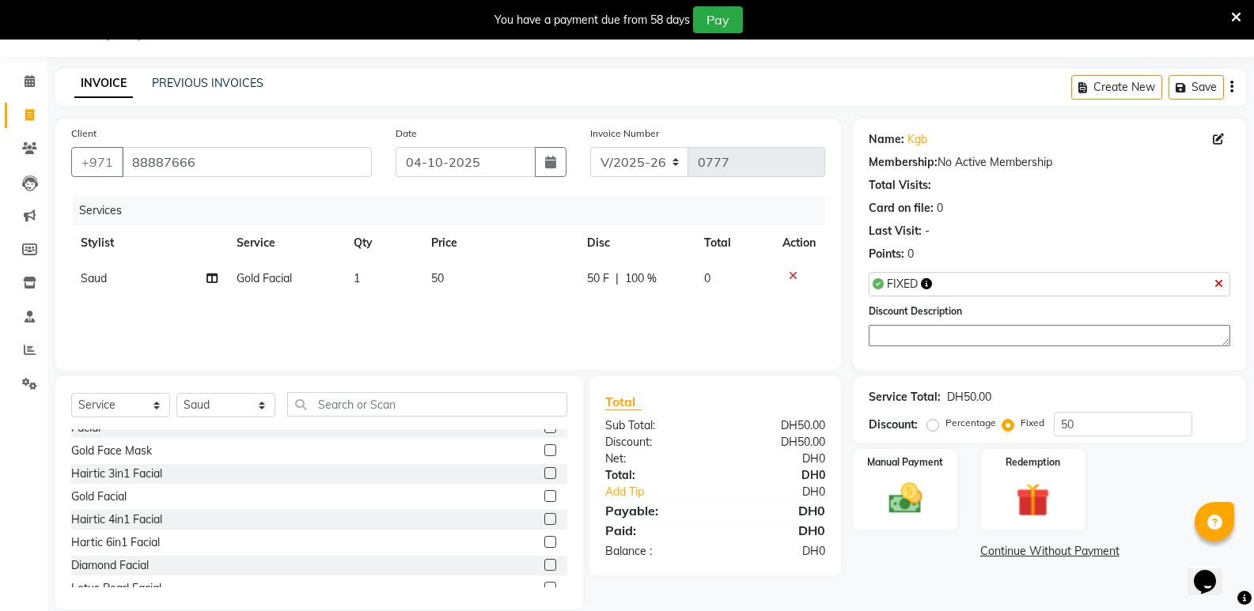
click at [1046, 548] on link "Continue Without Payment" at bounding box center [1049, 551] width 387 height 17
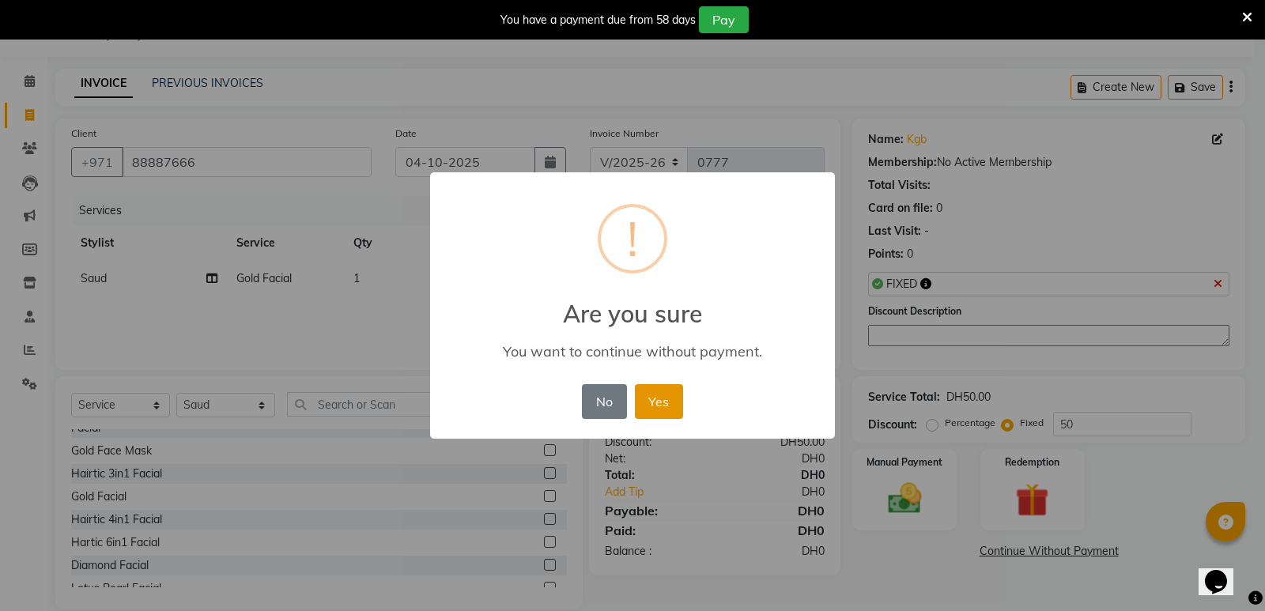
click at [660, 408] on button "Yes" at bounding box center [659, 401] width 48 height 35
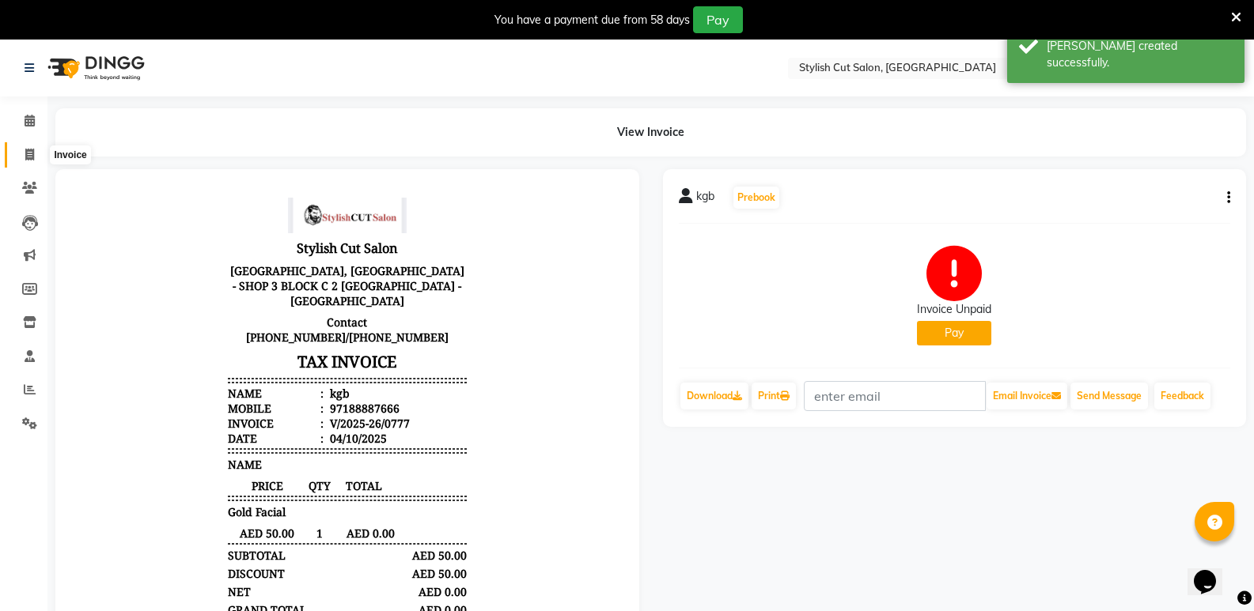
click at [30, 158] on icon at bounding box center [29, 155] width 9 height 12
select select "service"
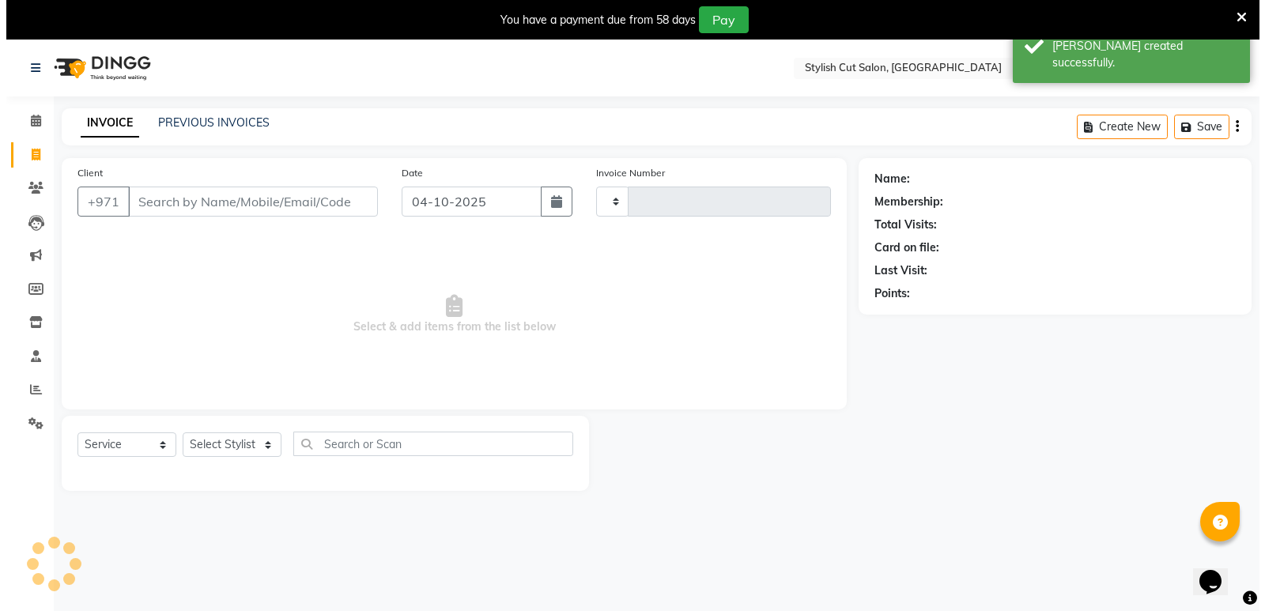
scroll to position [40, 0]
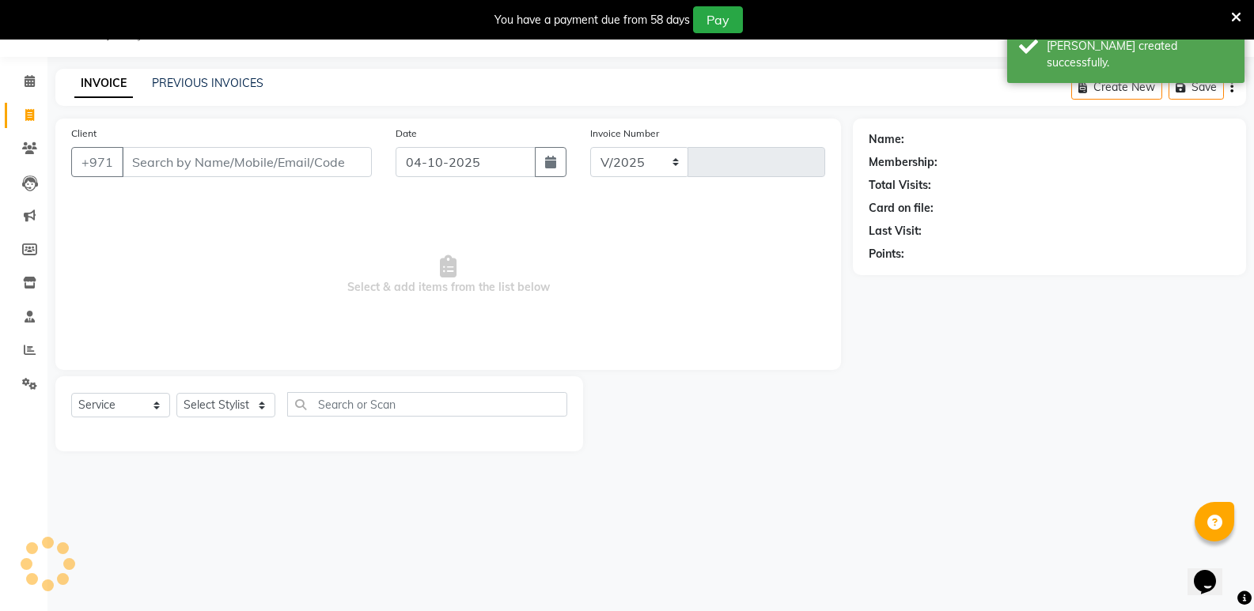
select select "8604"
type input "0778"
click at [156, 159] on input "Client" at bounding box center [247, 162] width 250 height 30
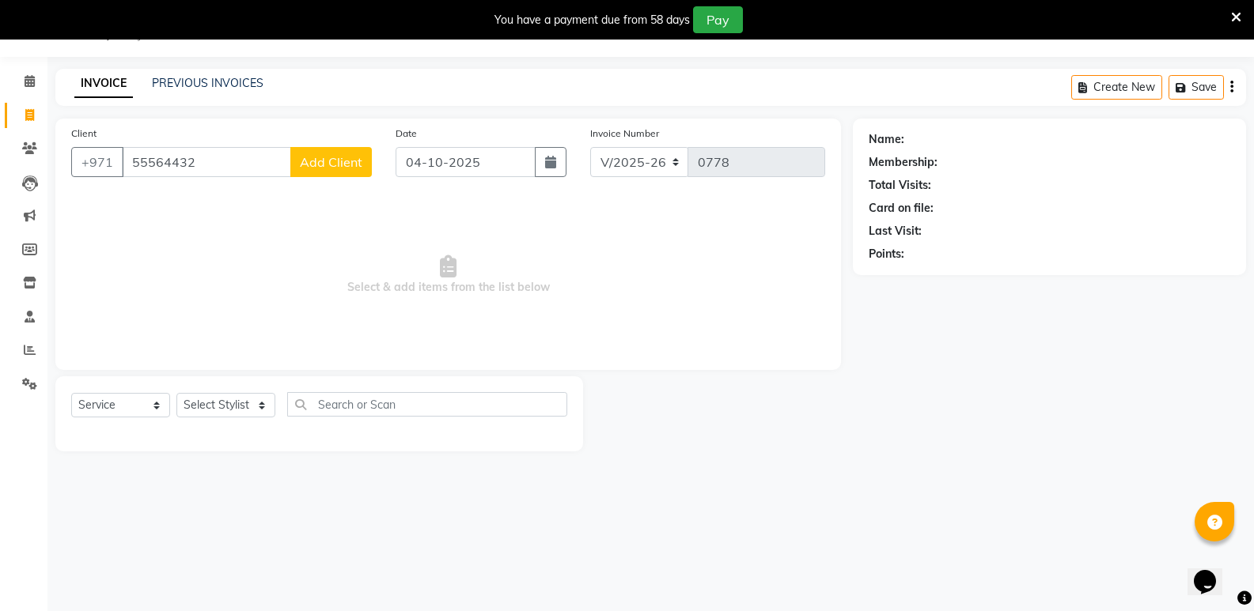
type input "55564432"
click at [323, 160] on span "Add Client" at bounding box center [331, 162] width 62 height 16
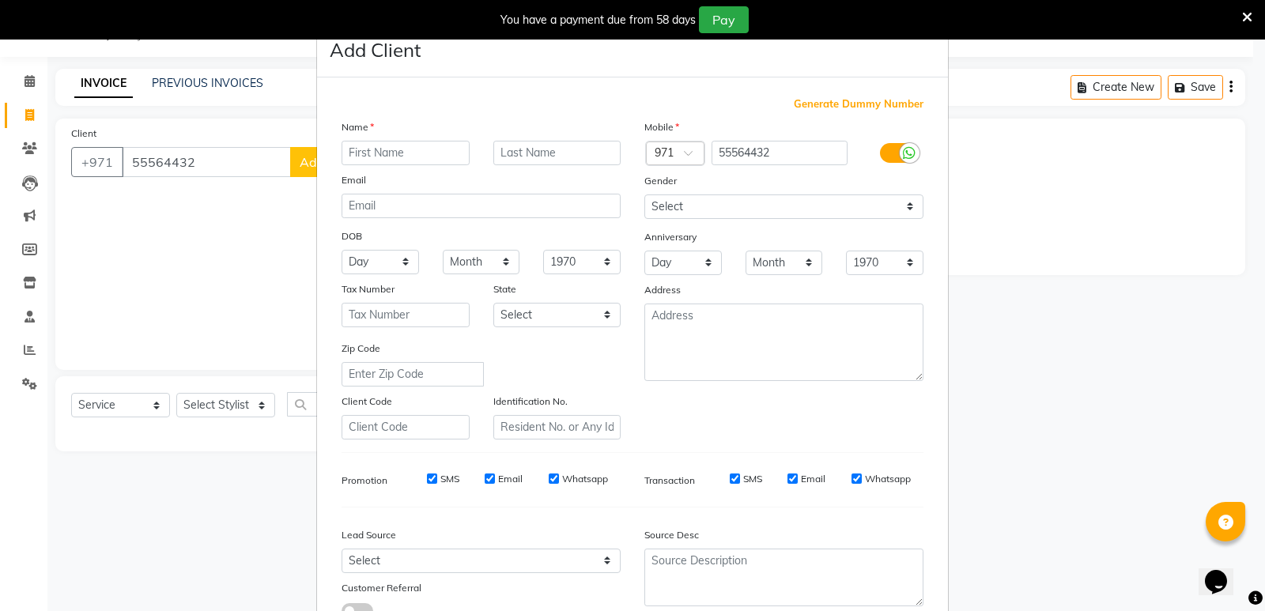
click at [346, 152] on input "text" at bounding box center [406, 153] width 128 height 25
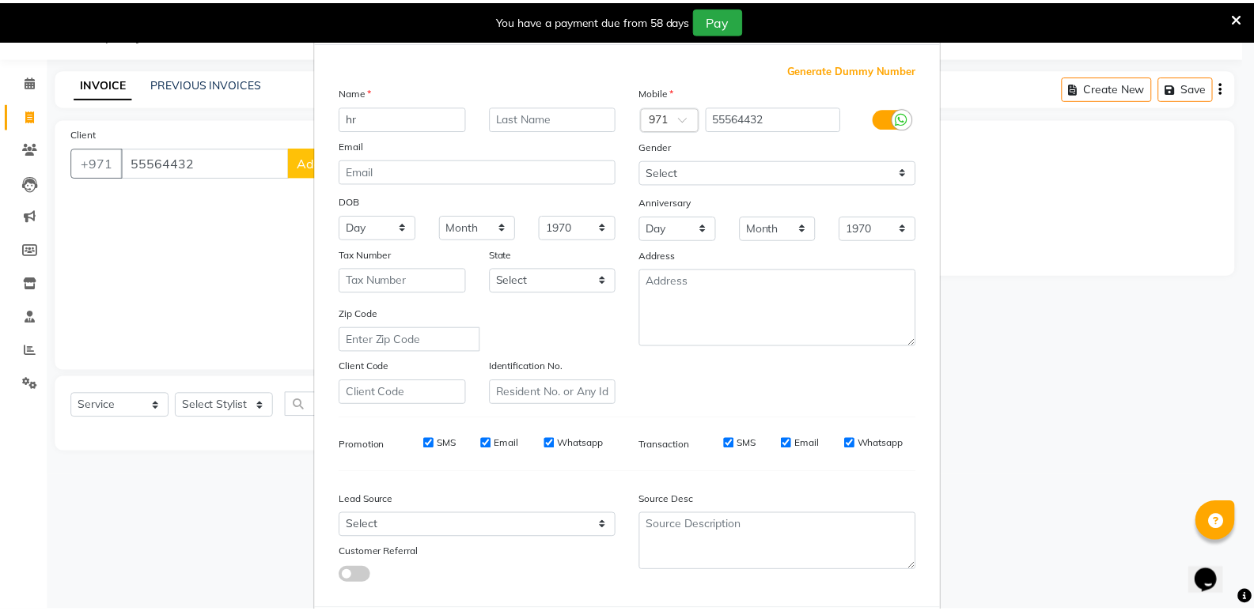
scroll to position [119, 0]
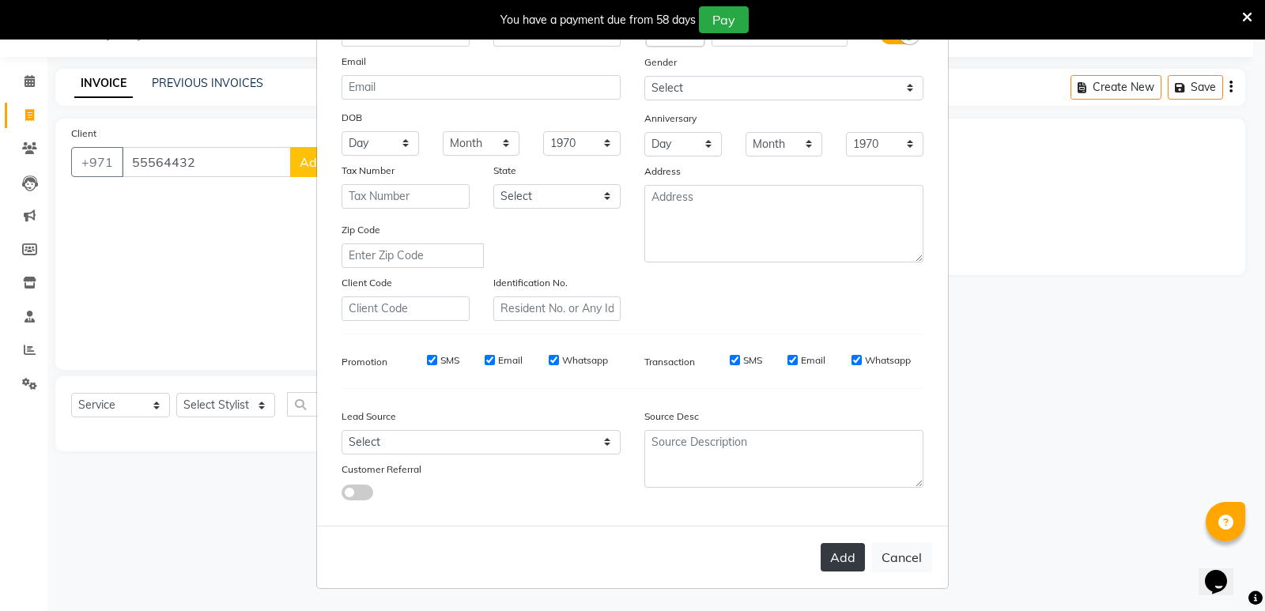
type input "hr"
click at [842, 562] on button "Add" at bounding box center [843, 557] width 44 height 28
select select
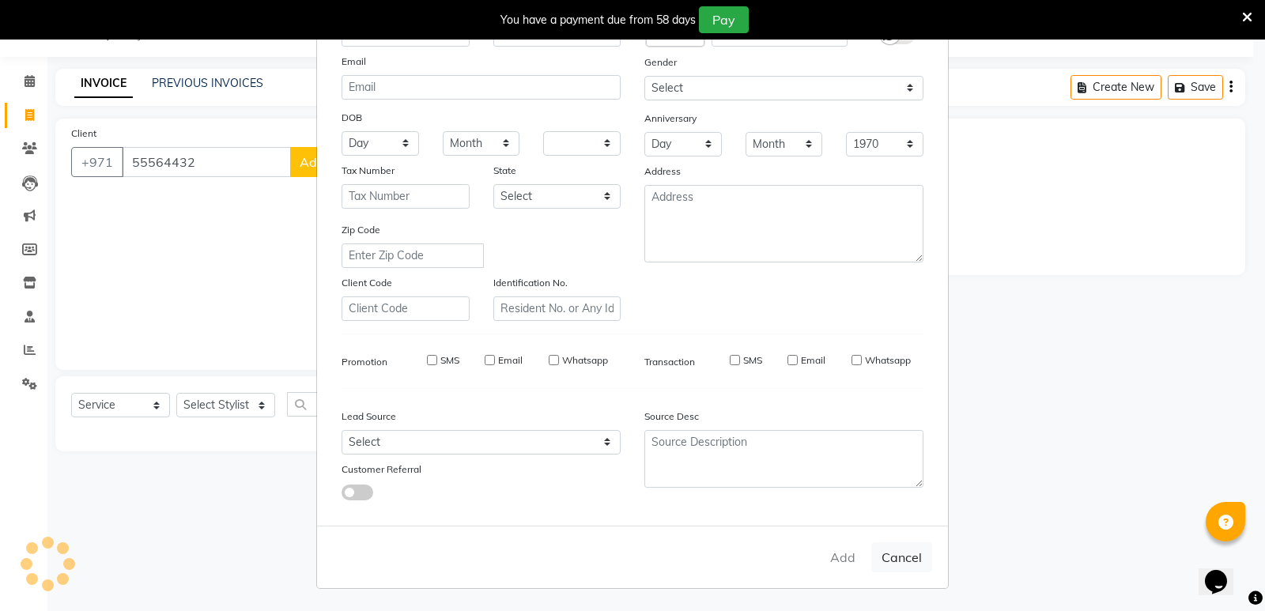
select select
checkbox input "false"
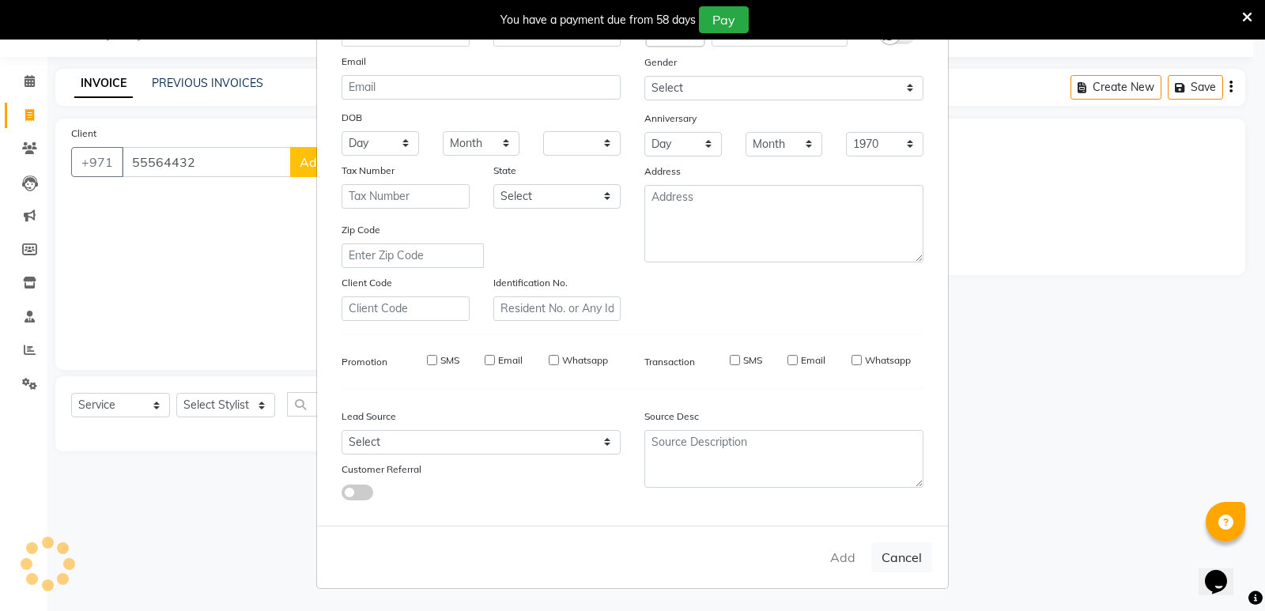
checkbox input "false"
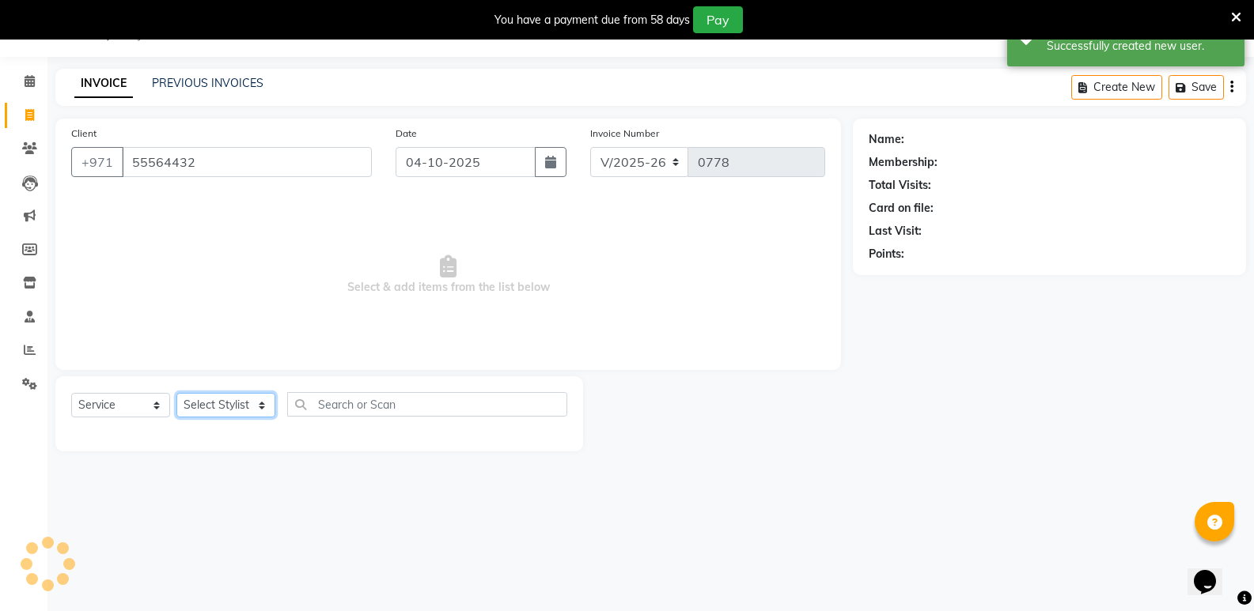
click at [266, 405] on select "Select Stylist mudassr Saud [PERSON_NAME]" at bounding box center [225, 405] width 99 height 25
select select "85848"
click at [176, 393] on select "Select Stylist mudassr Saud [PERSON_NAME]" at bounding box center [225, 405] width 99 height 25
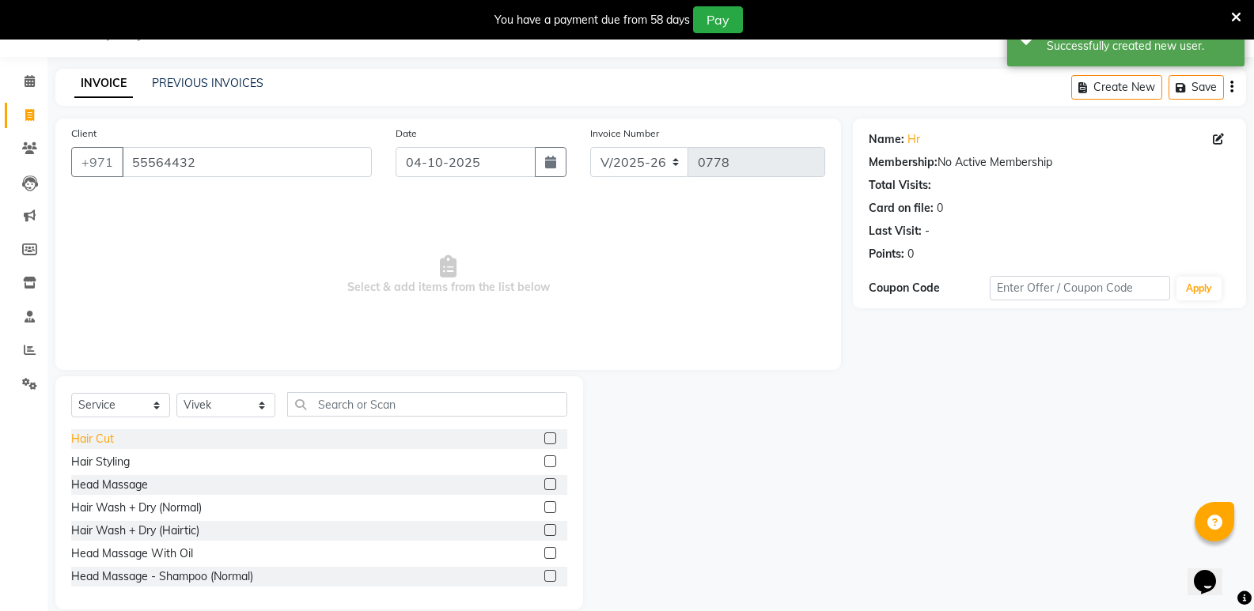
click at [88, 441] on div "Hair Cut" at bounding box center [92, 439] width 43 height 17
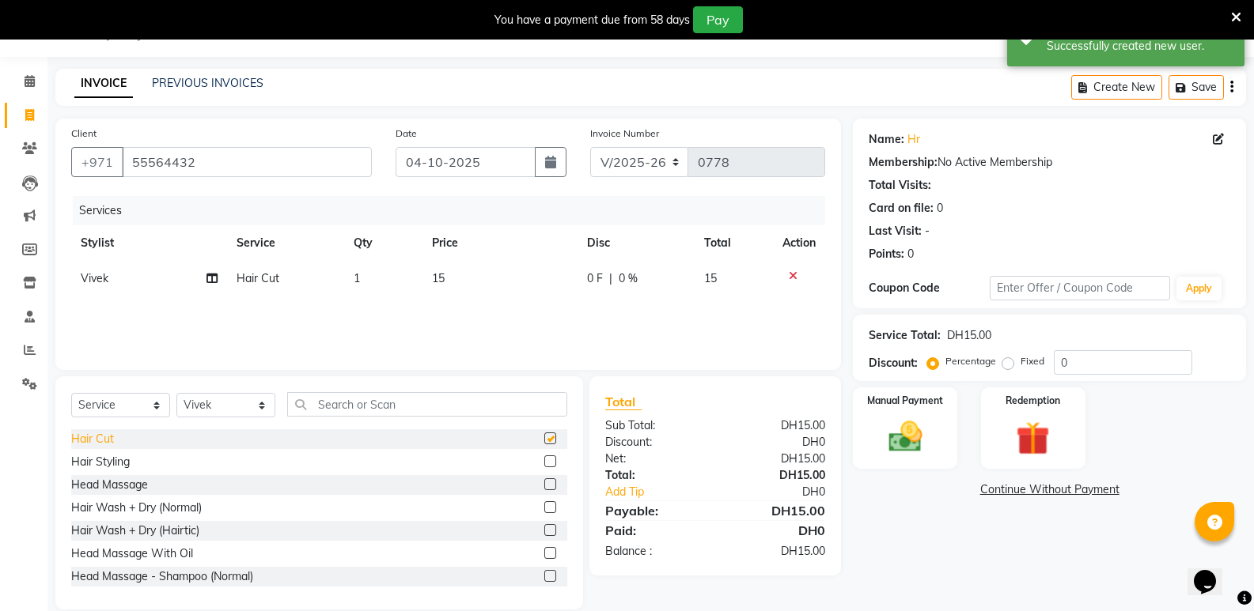
checkbox input "false"
click at [917, 441] on img at bounding box center [904, 437] width 56 height 40
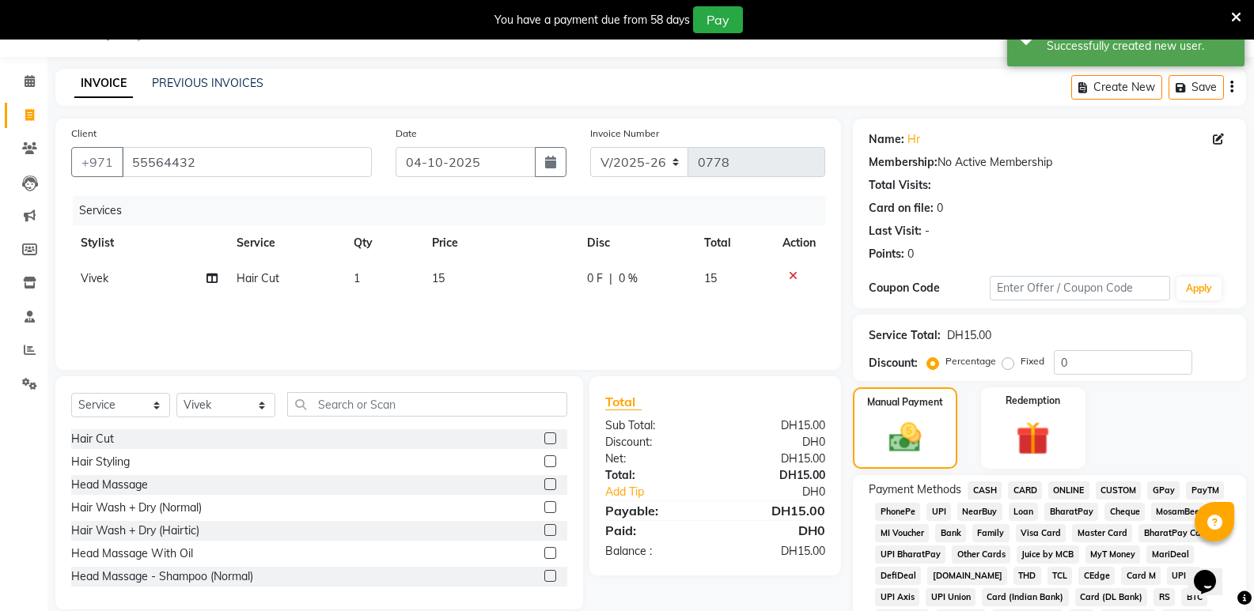
click at [982, 490] on span "CASH" at bounding box center [984, 491] width 34 height 18
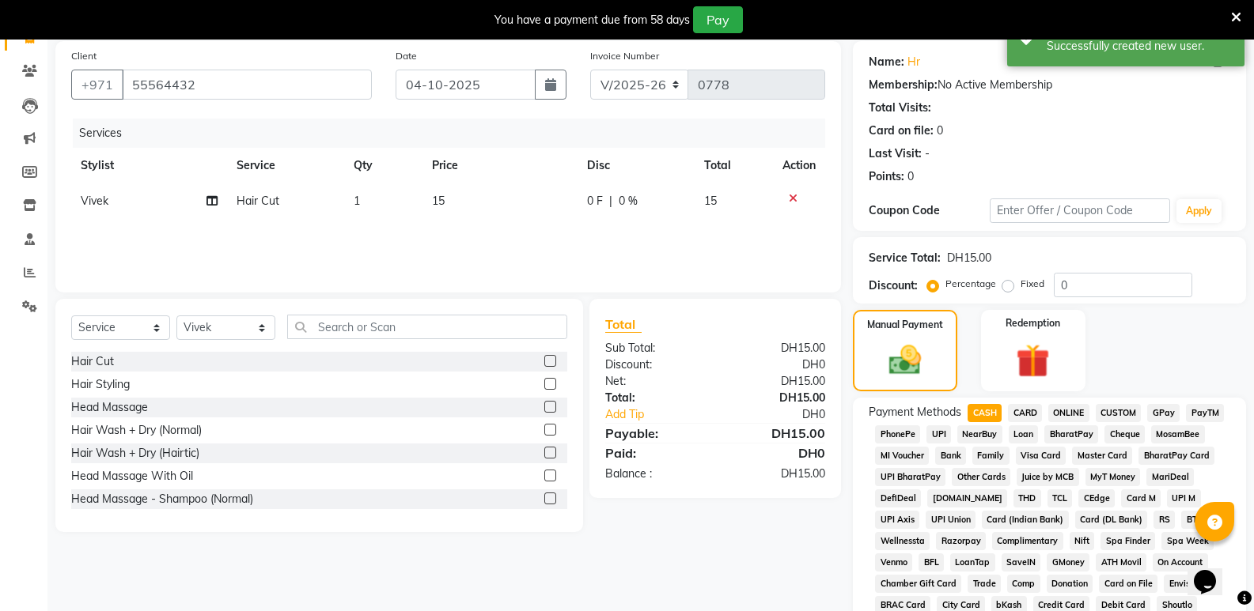
scroll to position [522, 0]
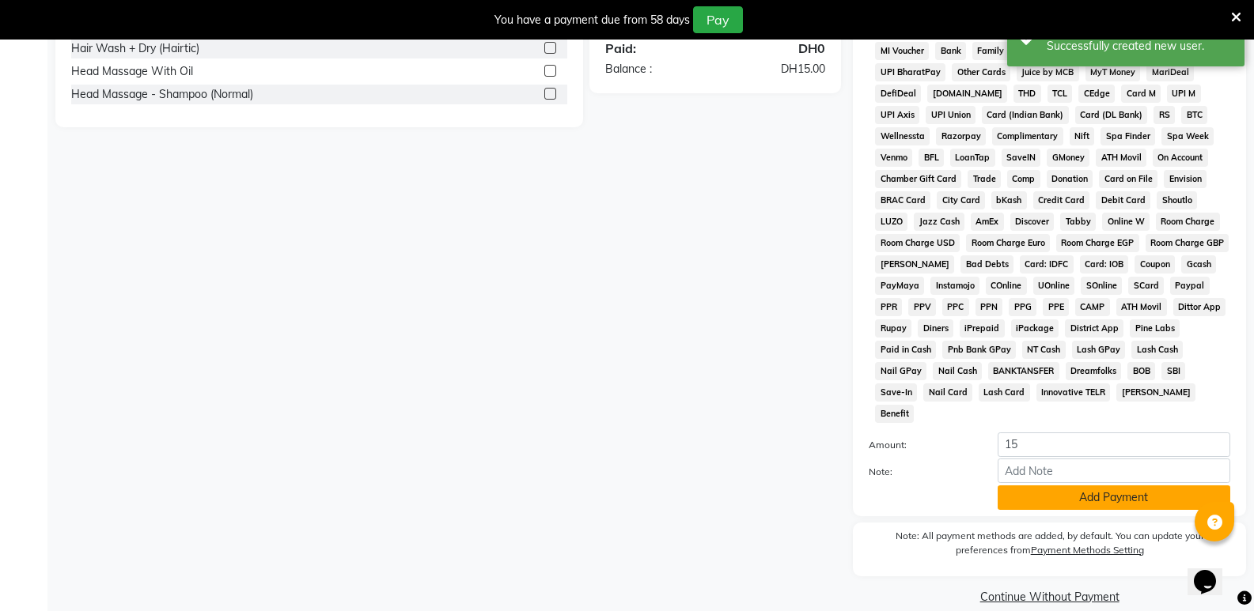
click at [1027, 486] on button "Add Payment" at bounding box center [1113, 498] width 233 height 25
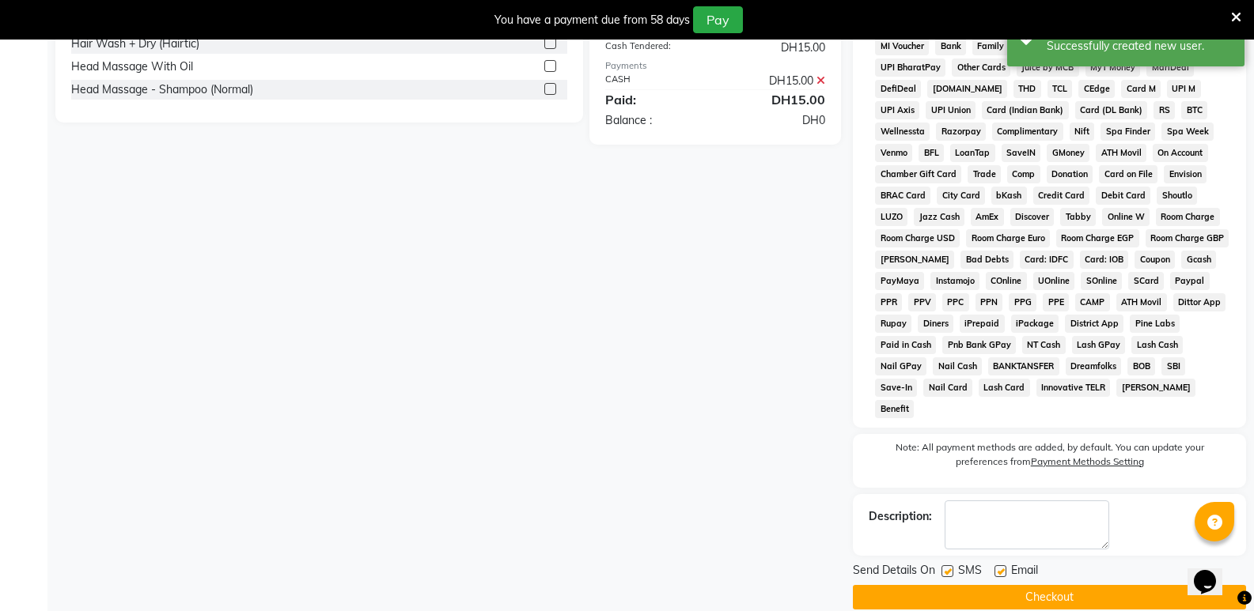
scroll to position [528, 0]
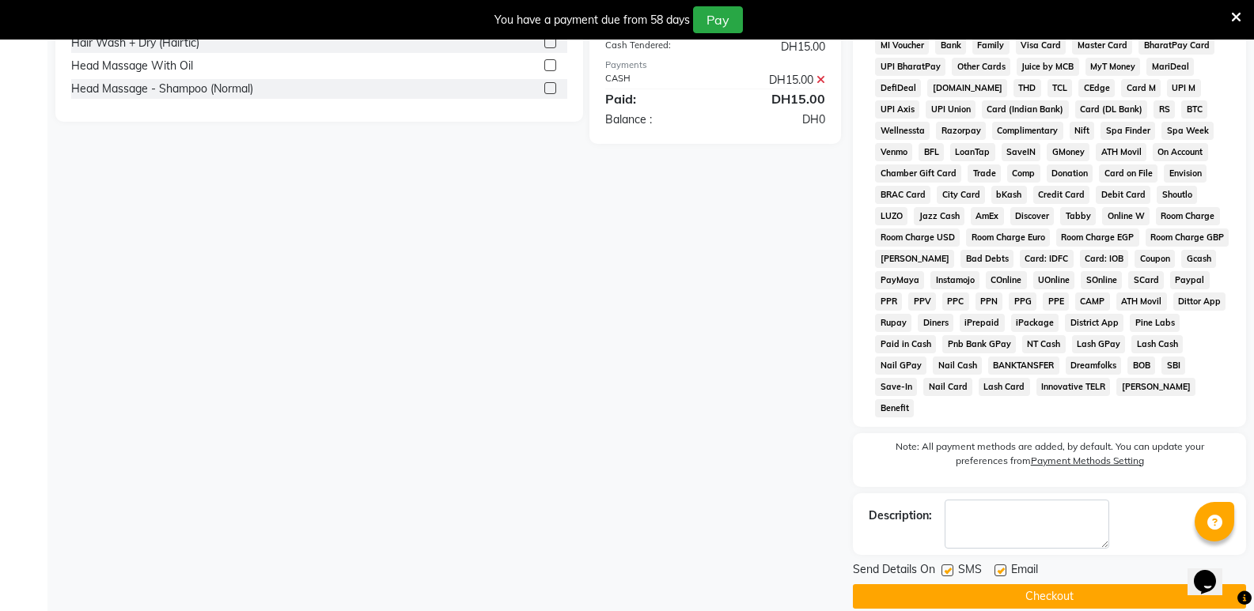
click at [1014, 584] on button "Checkout" at bounding box center [1049, 596] width 393 height 25
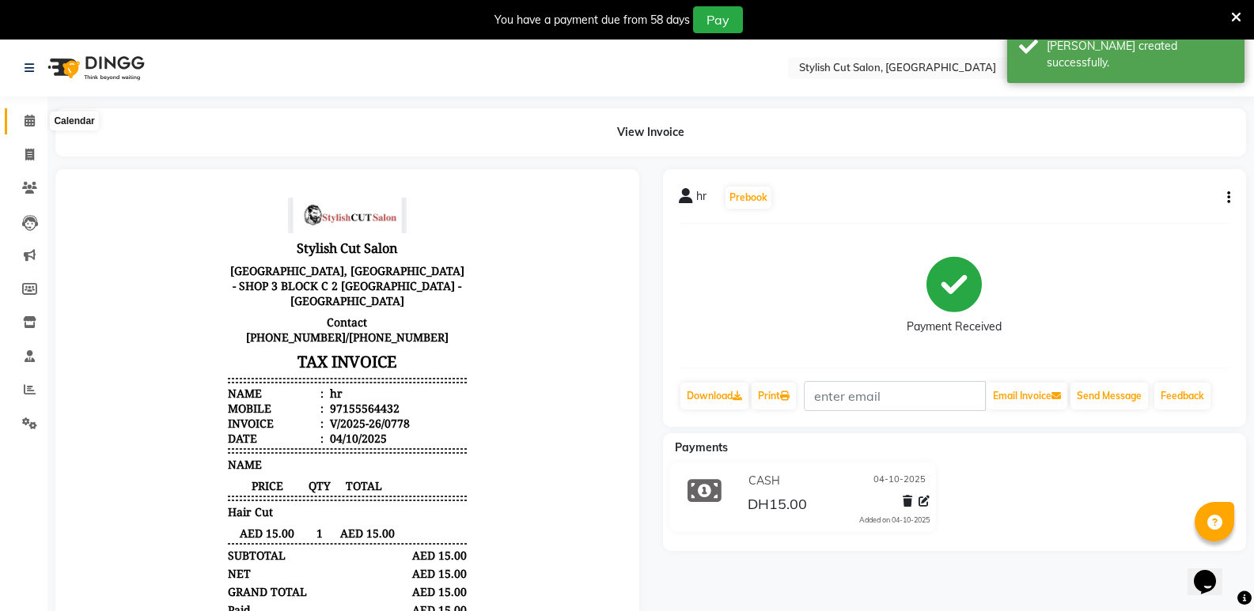
click at [30, 119] on icon at bounding box center [30, 121] width 10 height 12
